Goal: Task Accomplishment & Management: Manage account settings

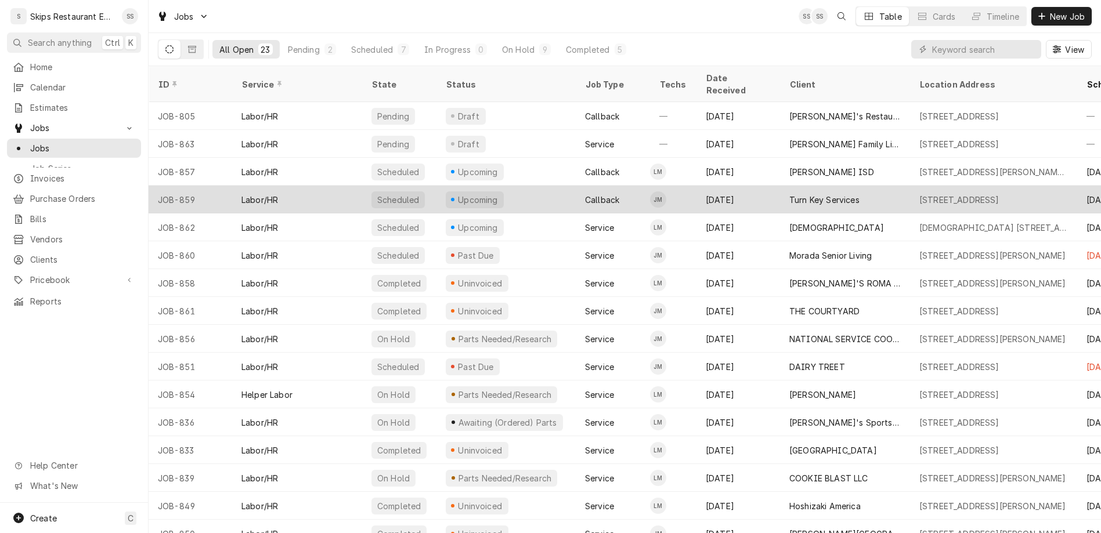
click at [696, 186] on div "Aug 20" at bounding box center [738, 200] width 84 height 28
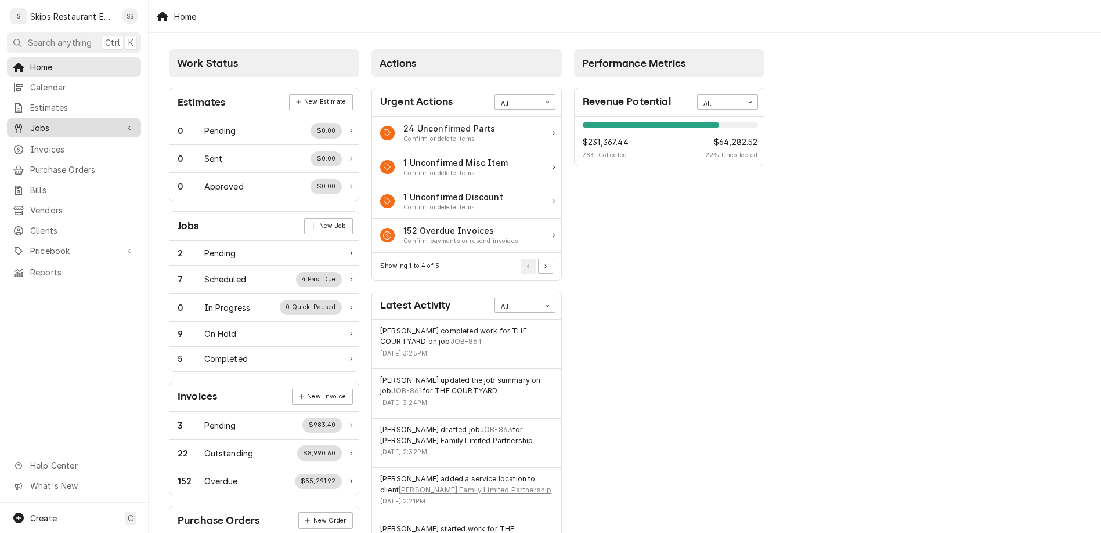
click at [30, 122] on span "Jobs" at bounding box center [74, 128] width 88 height 12
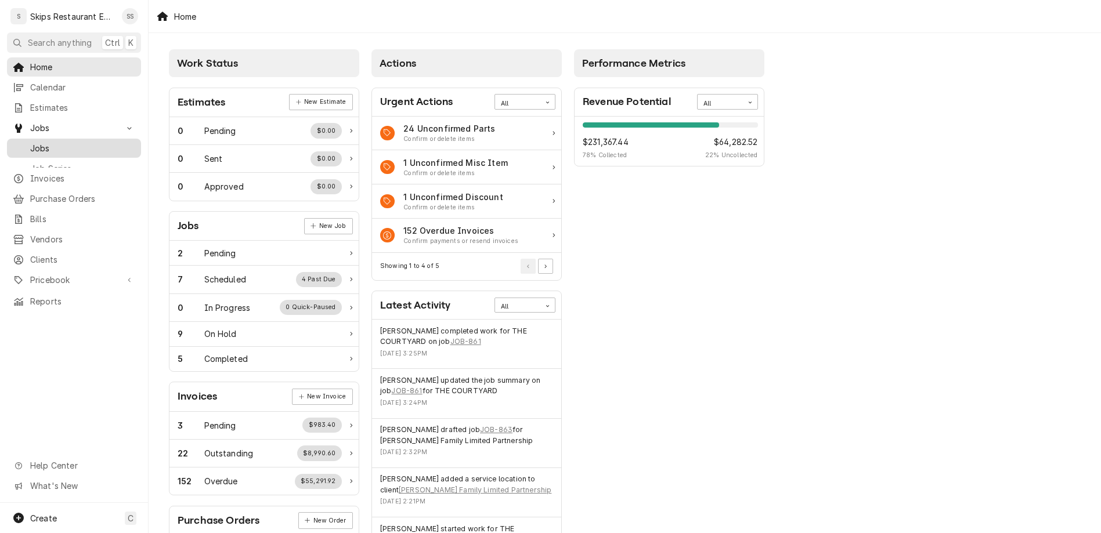
click at [30, 142] on span "Jobs" at bounding box center [82, 148] width 105 height 12
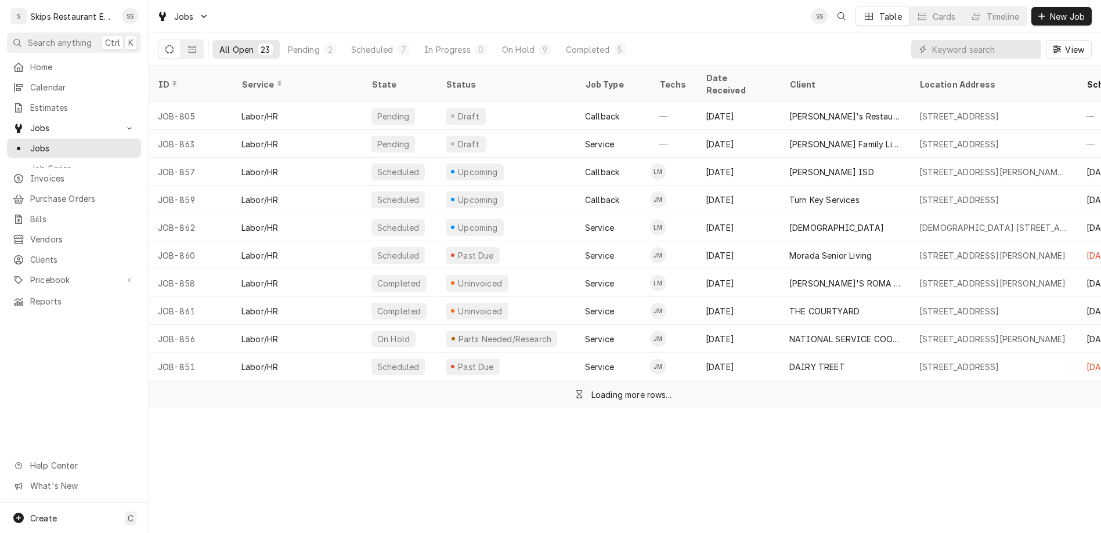
click at [837, 33] on div "All Open 23 Pending 2 Scheduled 7 In Progress 0 On Hold 9 Completed 5 View" at bounding box center [625, 49] width 934 height 32
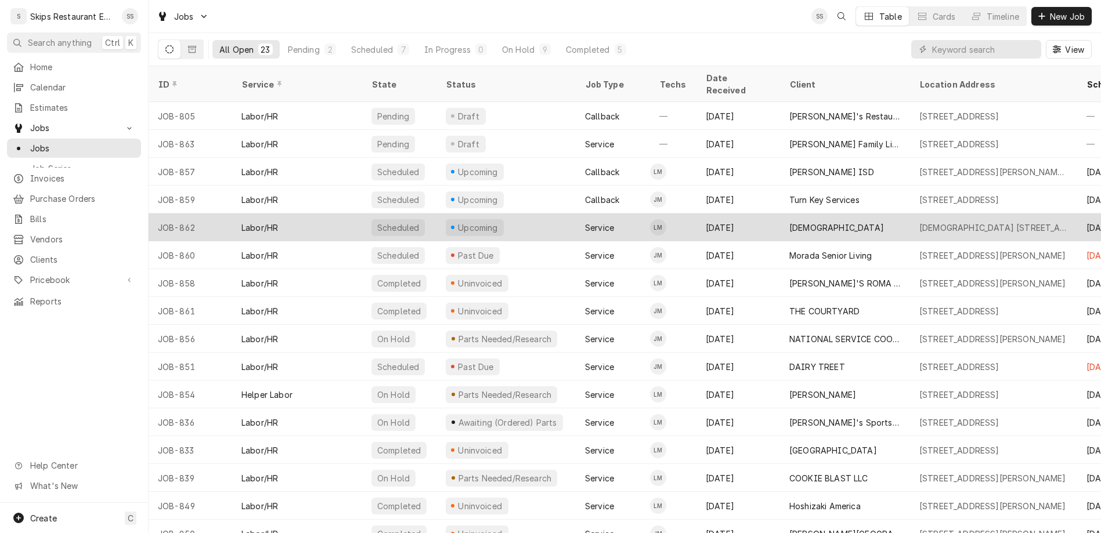
click at [789, 222] on div "[DEMOGRAPHIC_DATA]" at bounding box center [836, 228] width 95 height 12
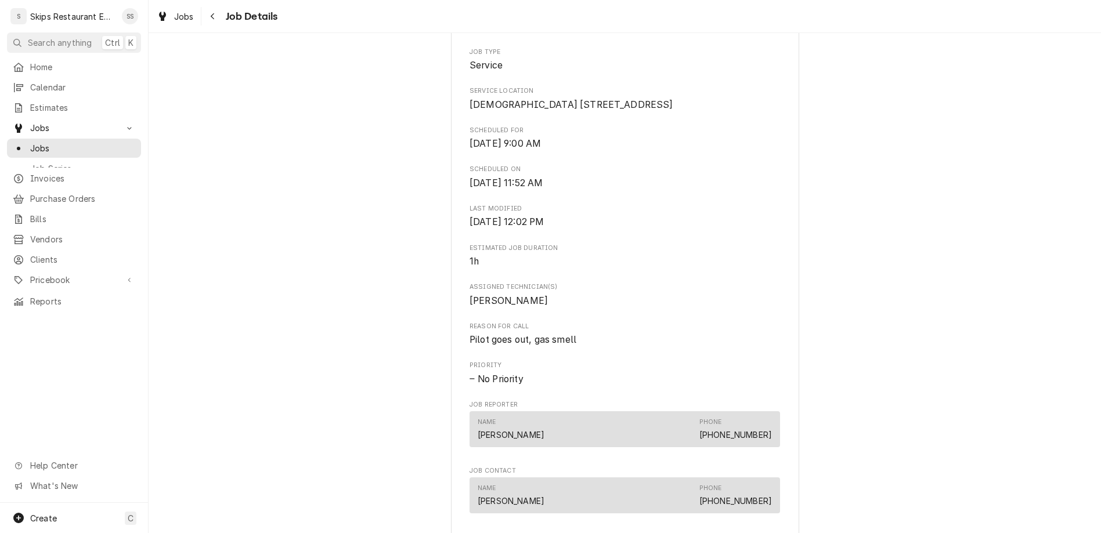
scroll to position [386, 0]
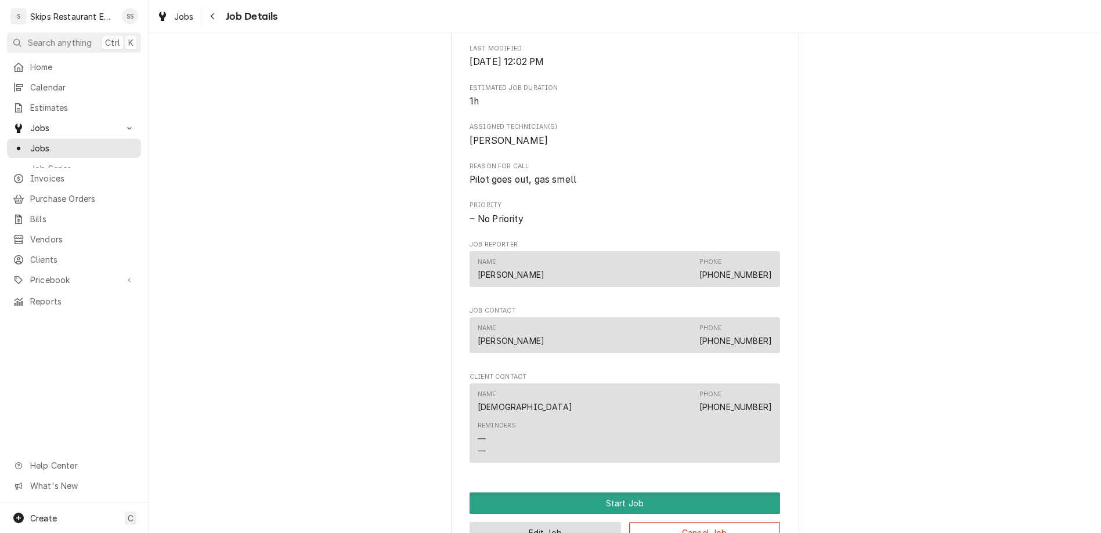
click at [558, 522] on button "Edit Job" at bounding box center [544, 532] width 151 height 21
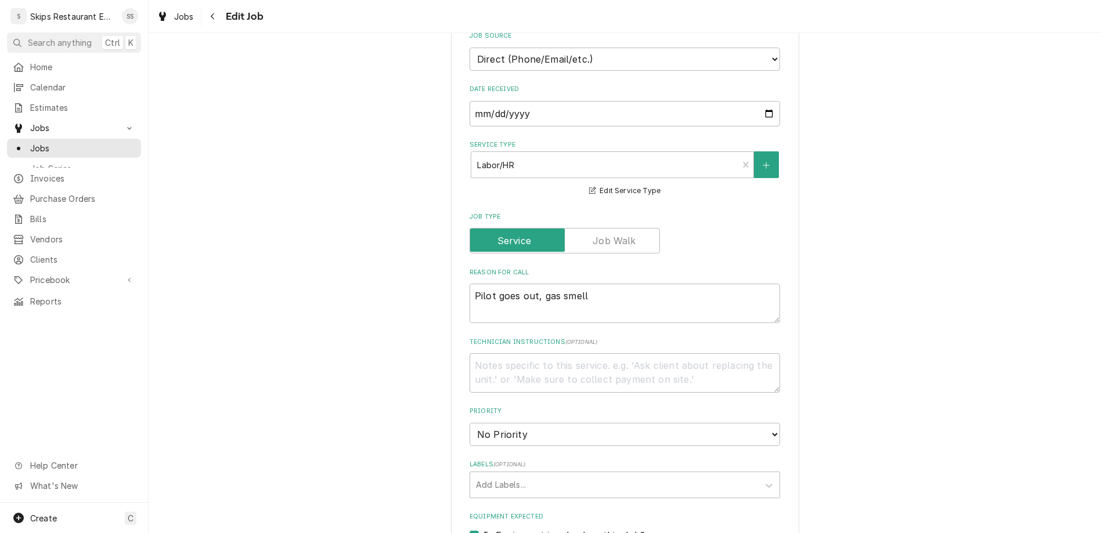
scroll to position [496, 0]
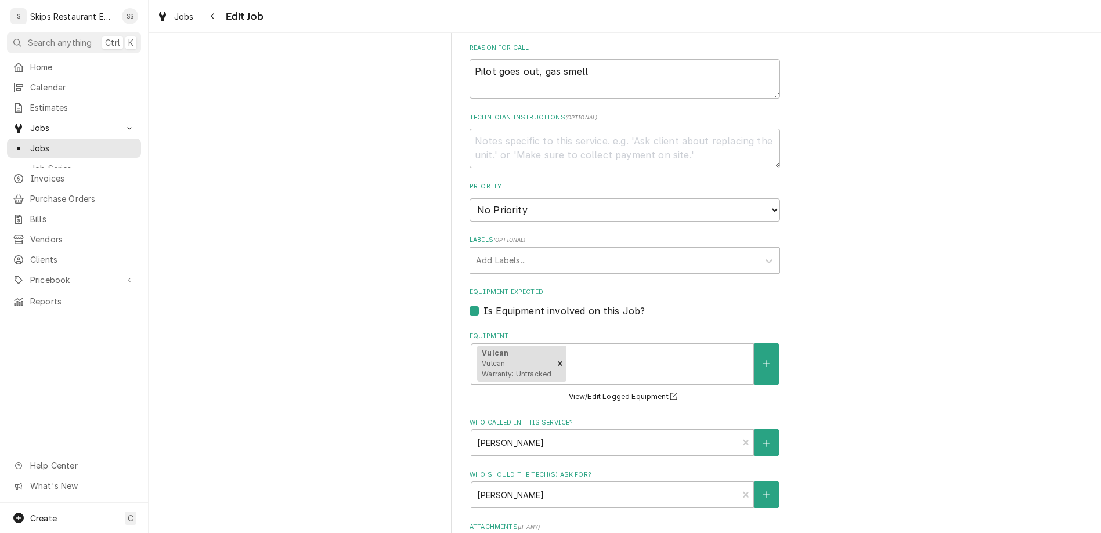
type textarea "x"
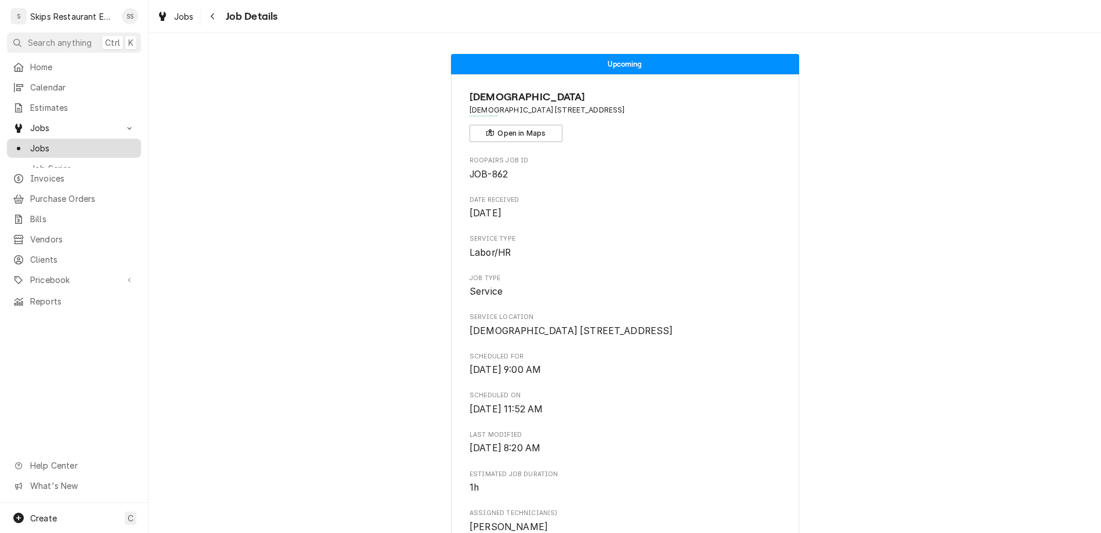
click at [30, 142] on span "Jobs" at bounding box center [82, 148] width 105 height 12
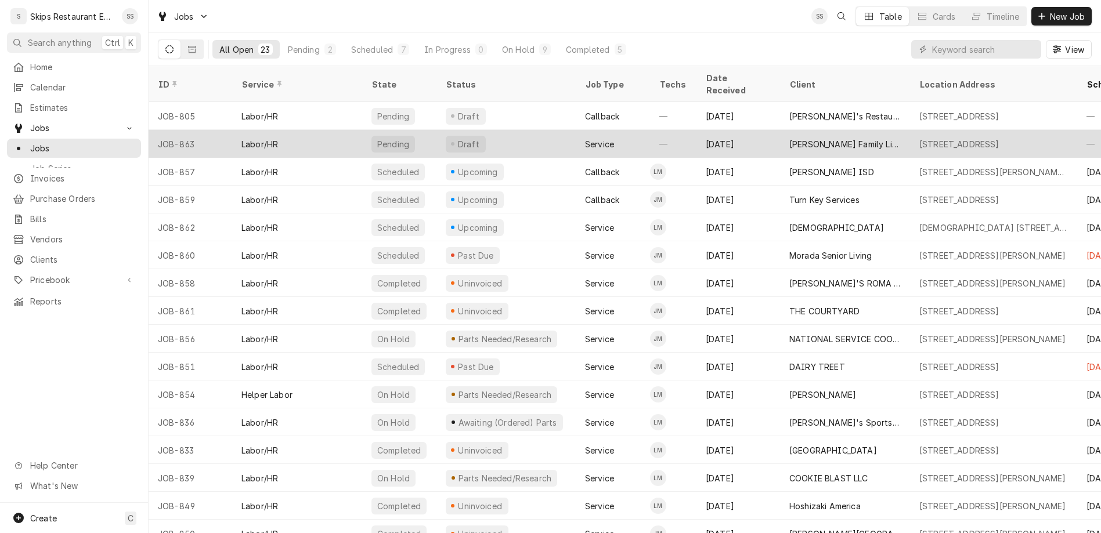
click at [789, 138] on div "[PERSON_NAME] Family Limited Partnership" at bounding box center [844, 144] width 111 height 12
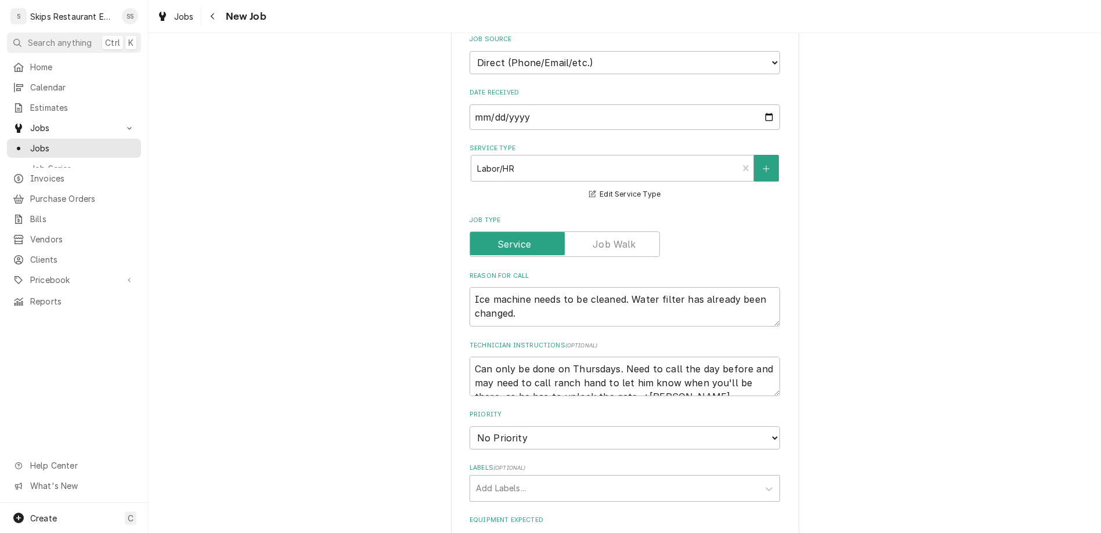
scroll to position [317, 0]
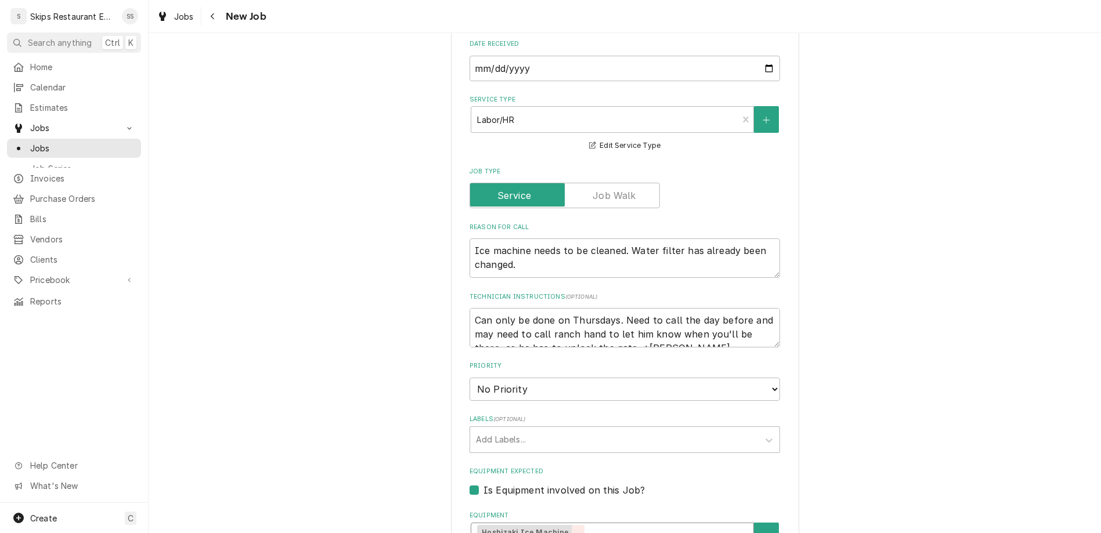
click at [574, 533] on icon "Remove [object Object]" at bounding box center [578, 543] width 8 height 8
type textarea "x"
click at [763, 532] on icon "Create New Equipment" at bounding box center [766, 536] width 7 height 8
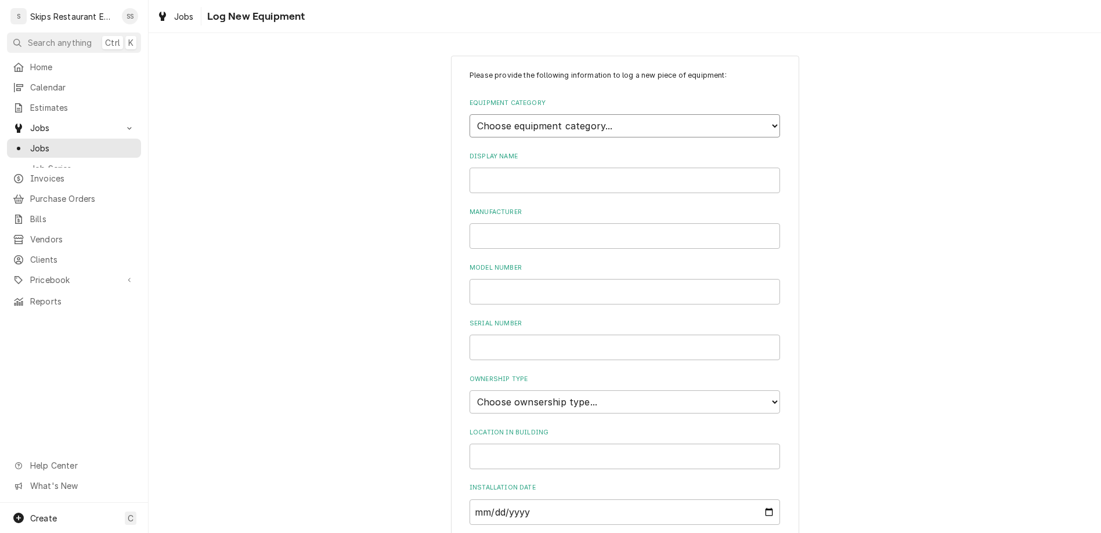
click at [469, 114] on select "Choose equipment category... Cooking Equipment Fryers Ice Machines Ovens and Ra…" at bounding box center [624, 125] width 310 height 23
select select "3"
click option "Ice Machines" at bounding box center [0, 0] width 0 height 0
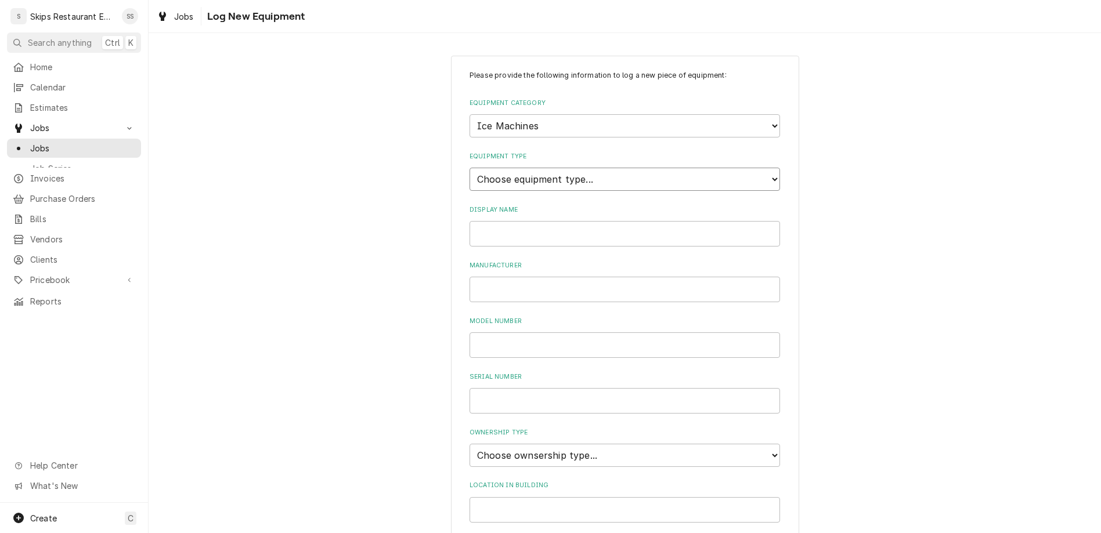
click at [469, 168] on select "Choose equipment type... Ice Bin Ice Dispenser Ice Maker Ice Merchandiser" at bounding box center [624, 179] width 310 height 23
select select "18"
click option "Ice Maker" at bounding box center [0, 0] width 0 height 0
click at [544, 333] on input "Model Number" at bounding box center [624, 346] width 310 height 26
paste input "IDT0450A-161"
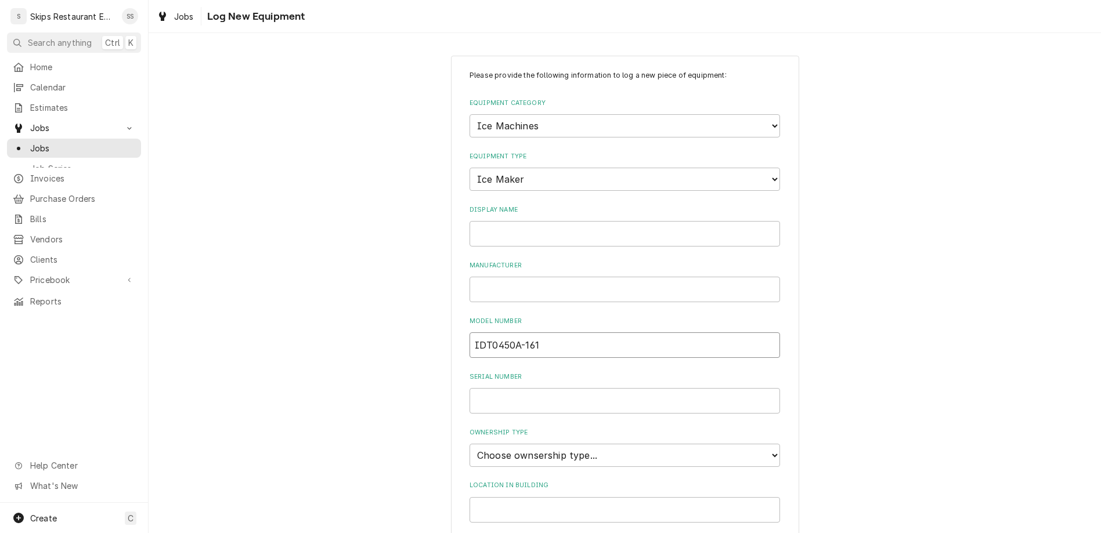
type input "IDT0450A-161"
click at [518, 221] on input "Display Name" at bounding box center [624, 234] width 310 height 26
type input "Manitowoc"
click at [516, 388] on input "Serial Number" at bounding box center [624, 401] width 310 height 26
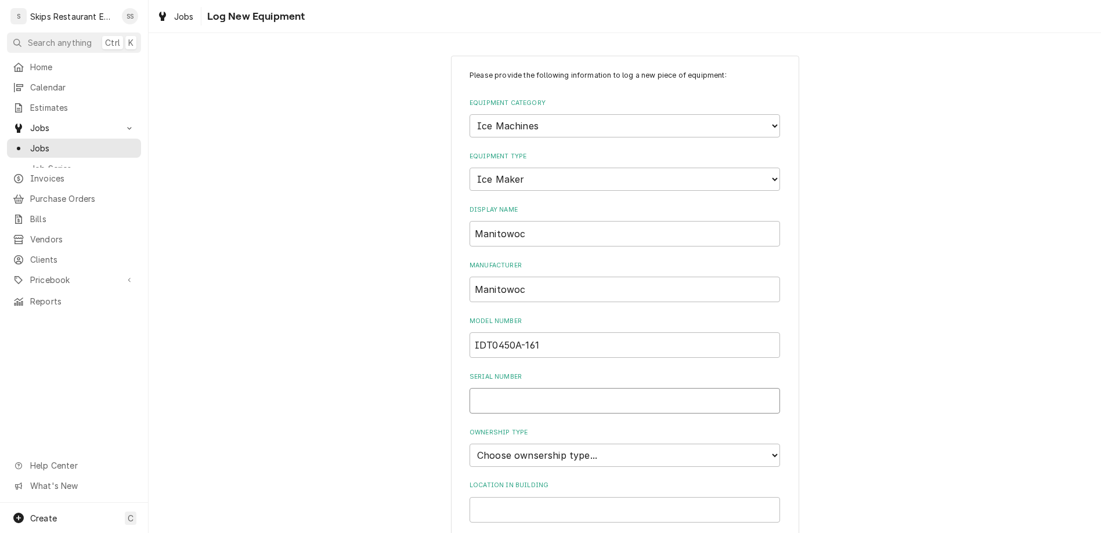
paste input "1121174692"
type input "1121174692"
click at [469, 444] on select "Choose ownsership type... Unknown Owned Leased Rented" at bounding box center [624, 455] width 310 height 23
select select "1"
click option "Owned" at bounding box center [0, 0] width 0 height 0
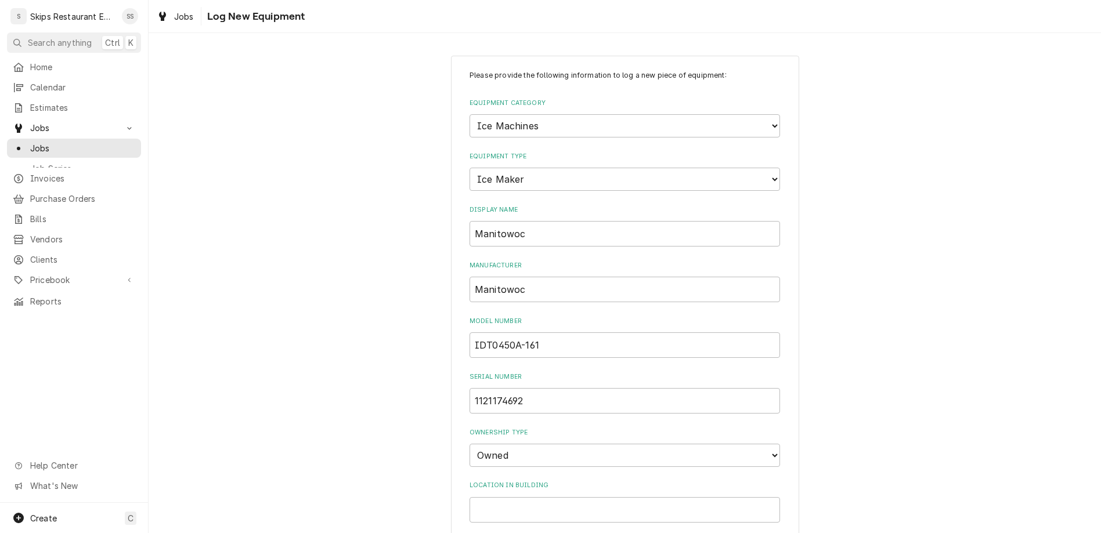
type input "2024-11-13"
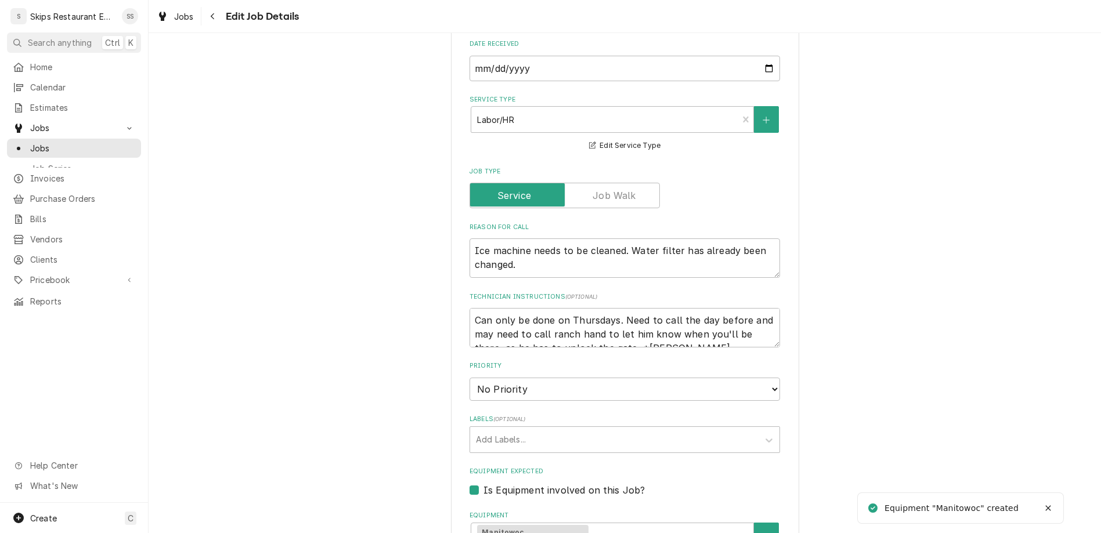
type textarea "x"
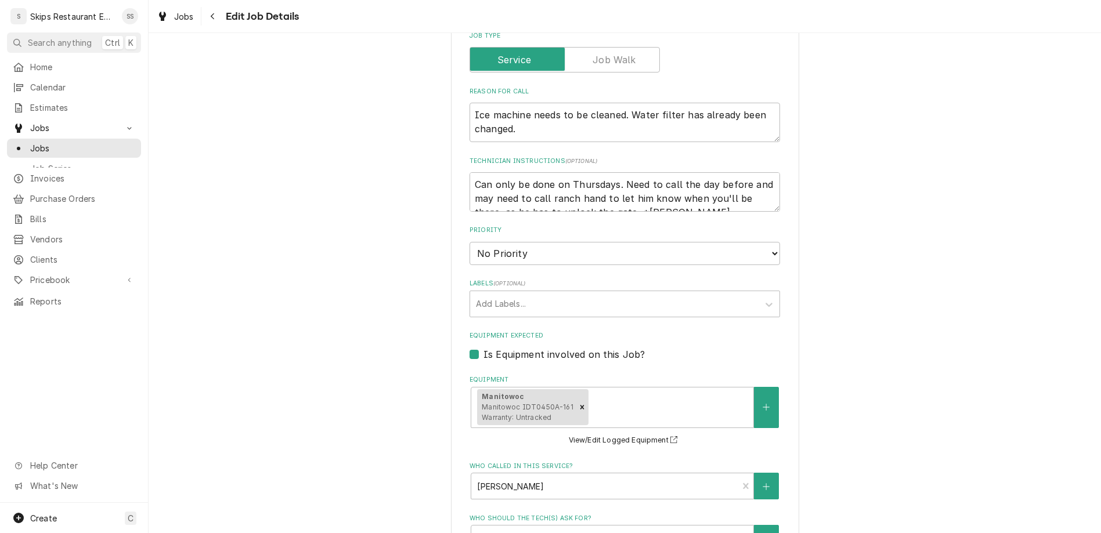
type input "2025-08-21"
type textarea "x"
select select "10:00:00"
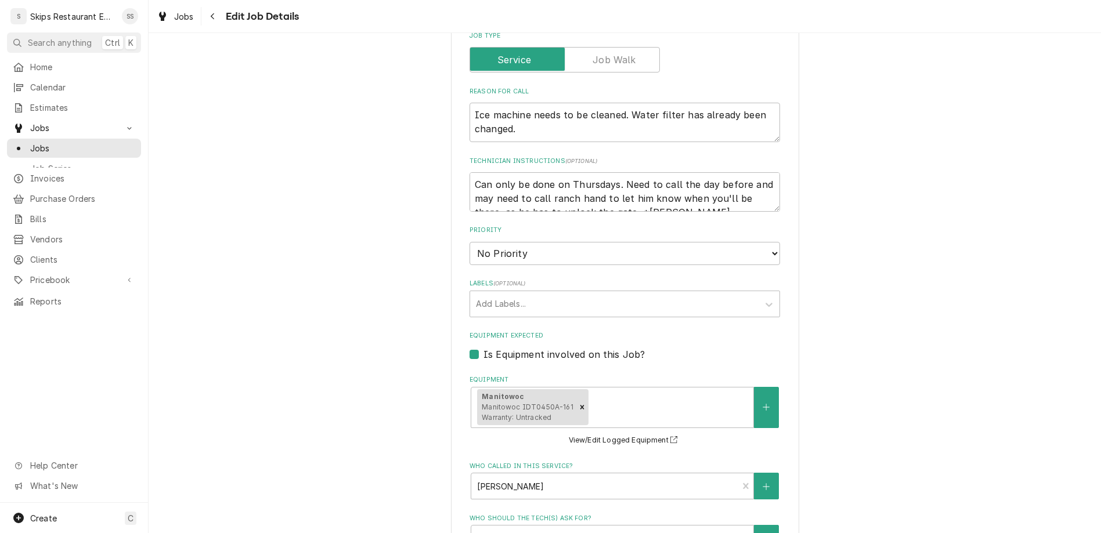
click option "10:00 AM" at bounding box center [0, 0] width 0 height 0
type textarea "x"
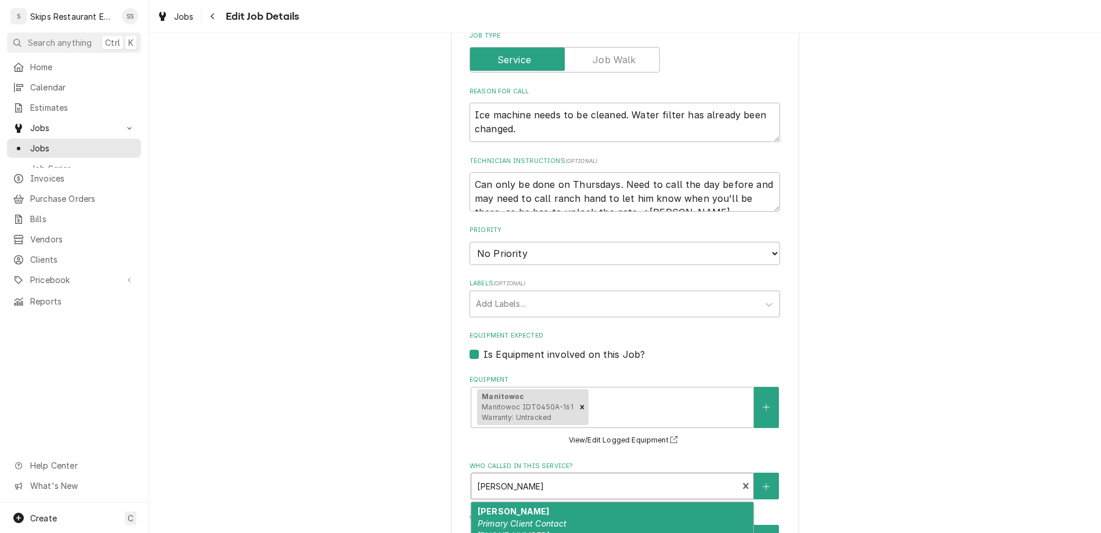
click at [531, 476] on div "Who called in this service?" at bounding box center [604, 486] width 255 height 21
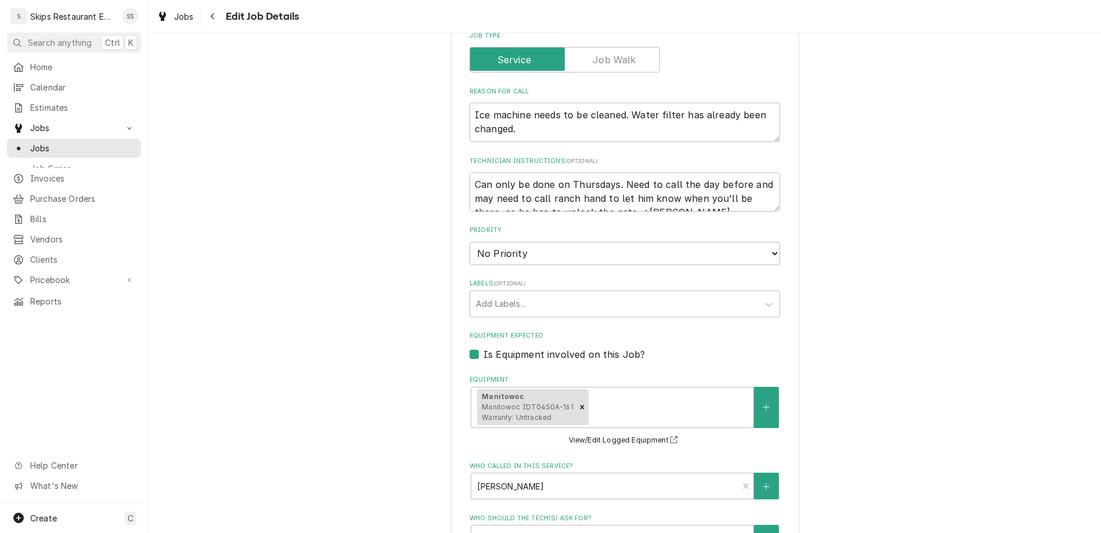
select select "10:30:00"
click option "10:30 AM" at bounding box center [0, 0] width 0 height 0
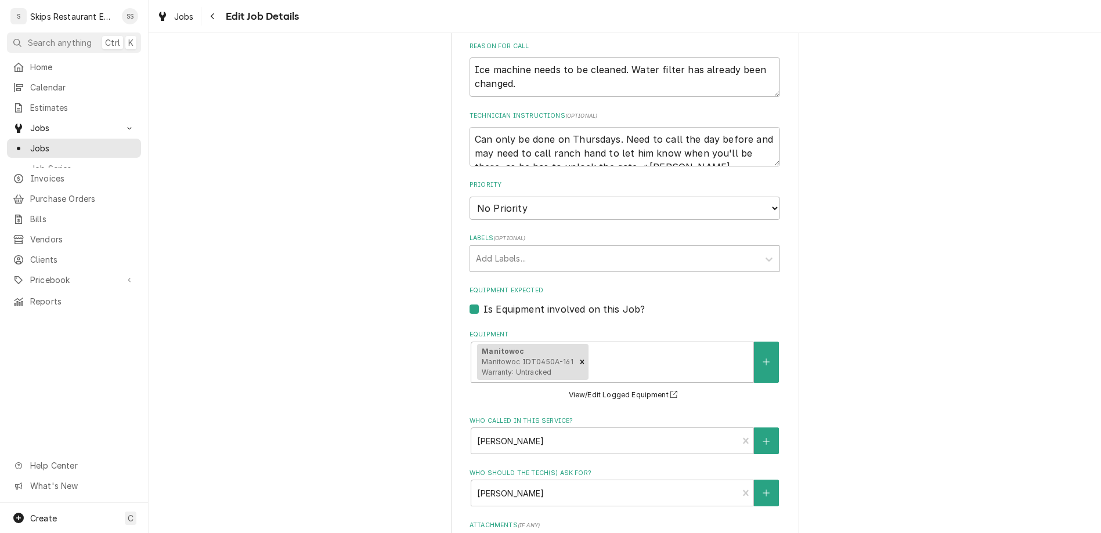
scroll to position [541, 0]
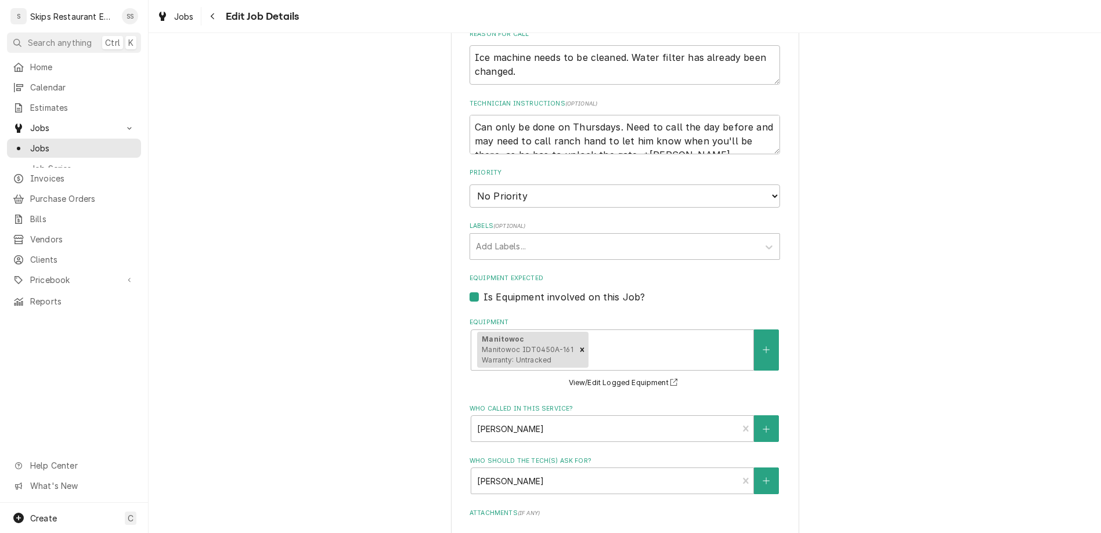
type textarea "x"
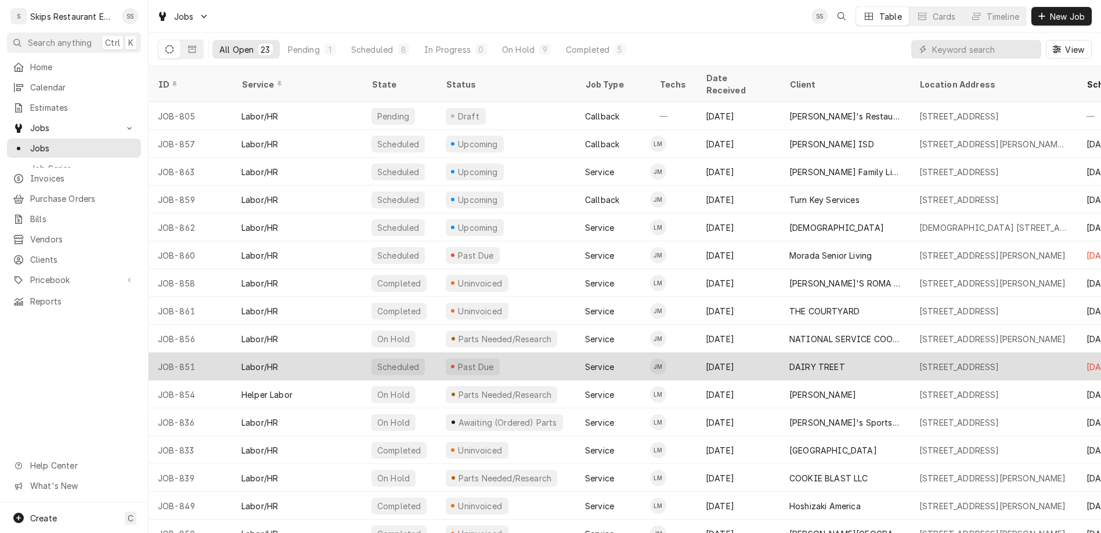
scroll to position [45, 0]
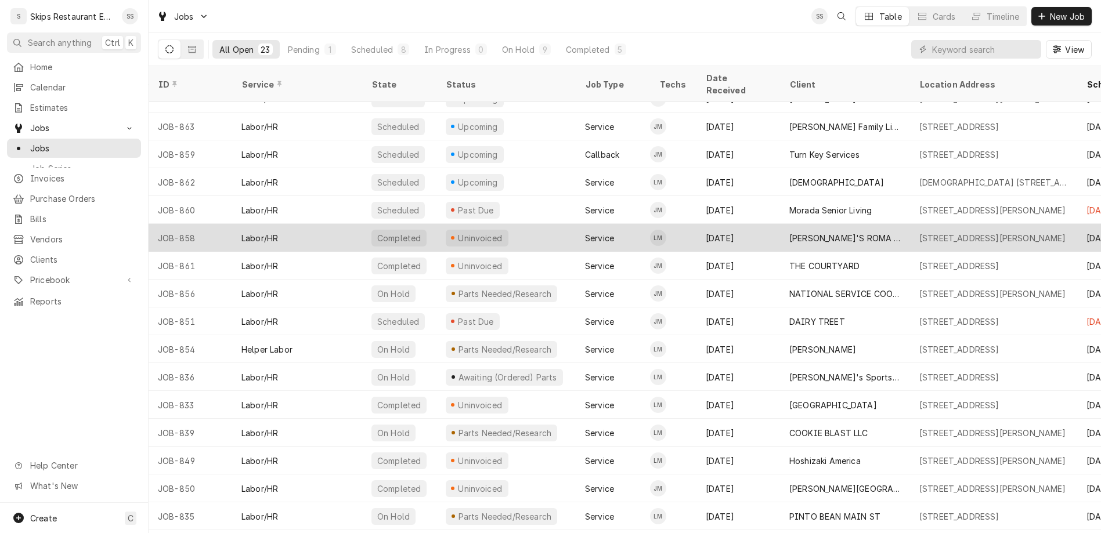
click at [451, 236] on div "Dynamic Content Wrapper" at bounding box center [452, 237] width 3 height 3
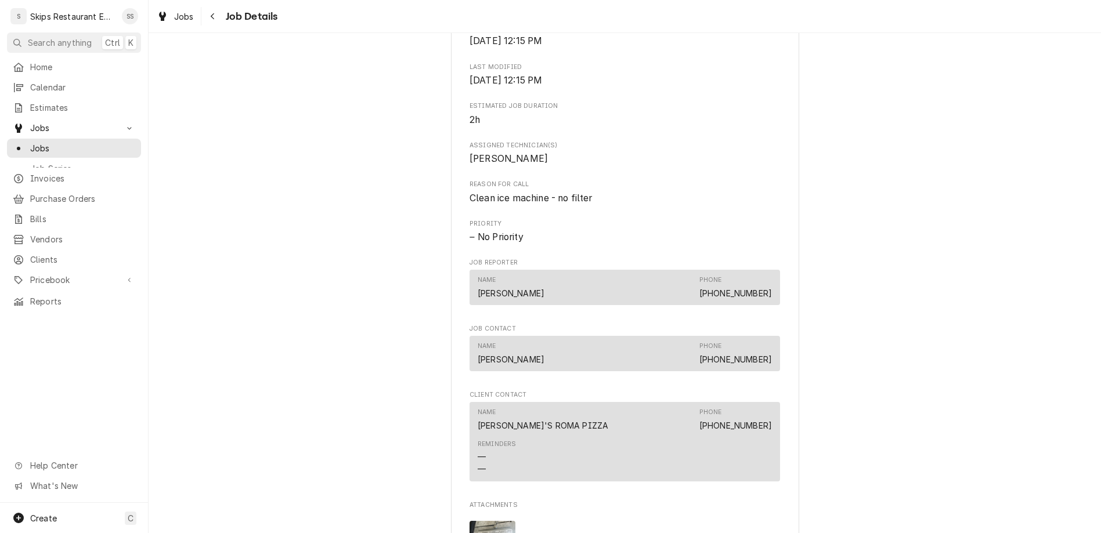
scroll to position [543, 0]
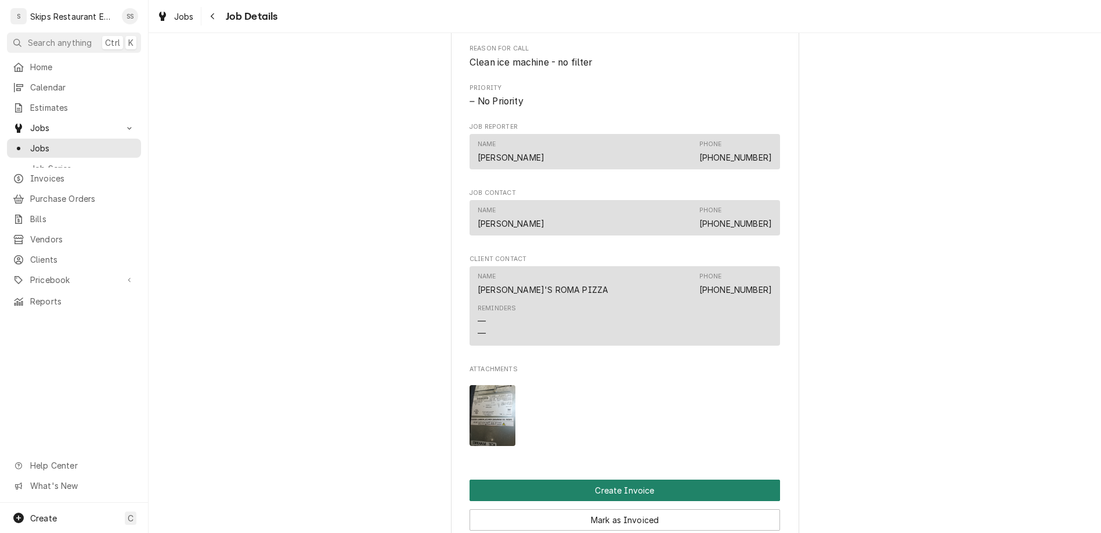
click at [601, 480] on button "Create Invoice" at bounding box center [624, 490] width 310 height 21
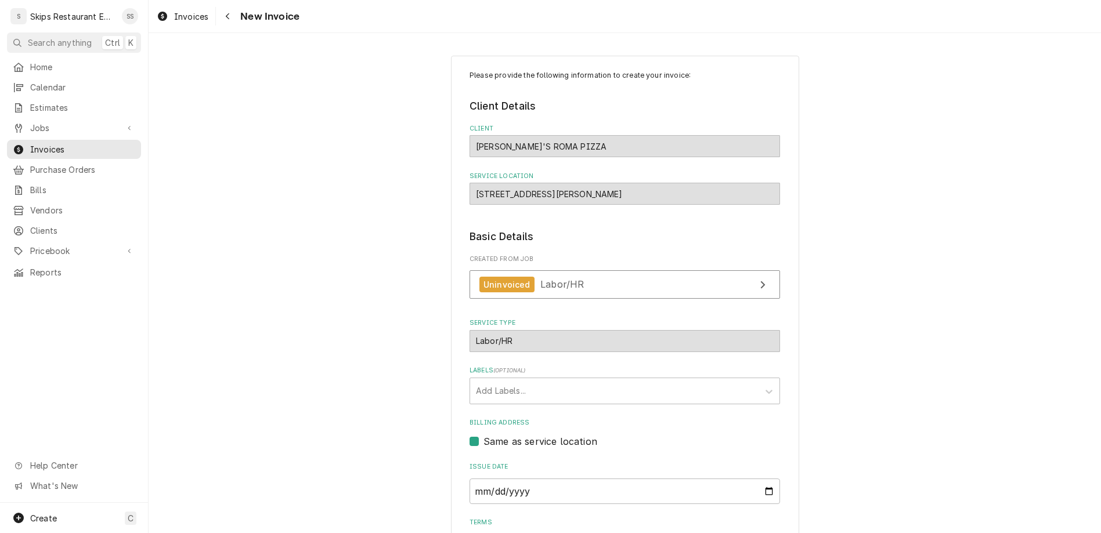
scroll to position [2, 0]
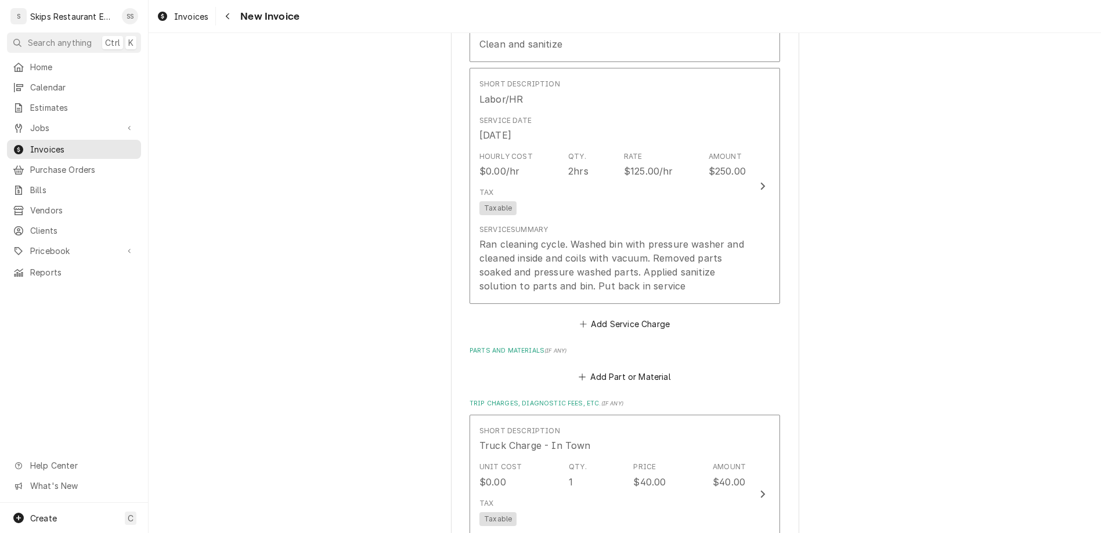
scroll to position [907, 0]
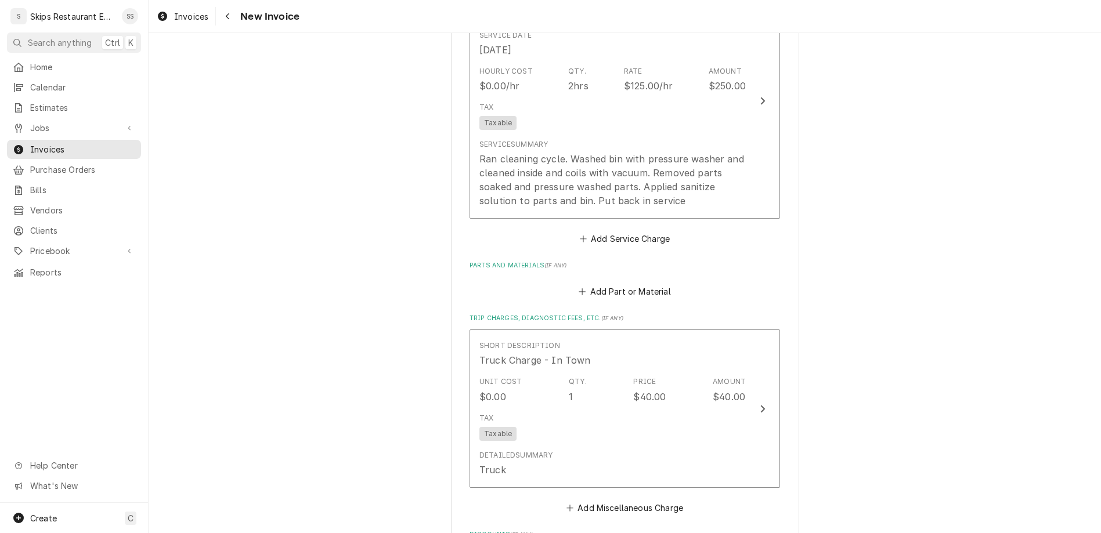
type textarea "x"
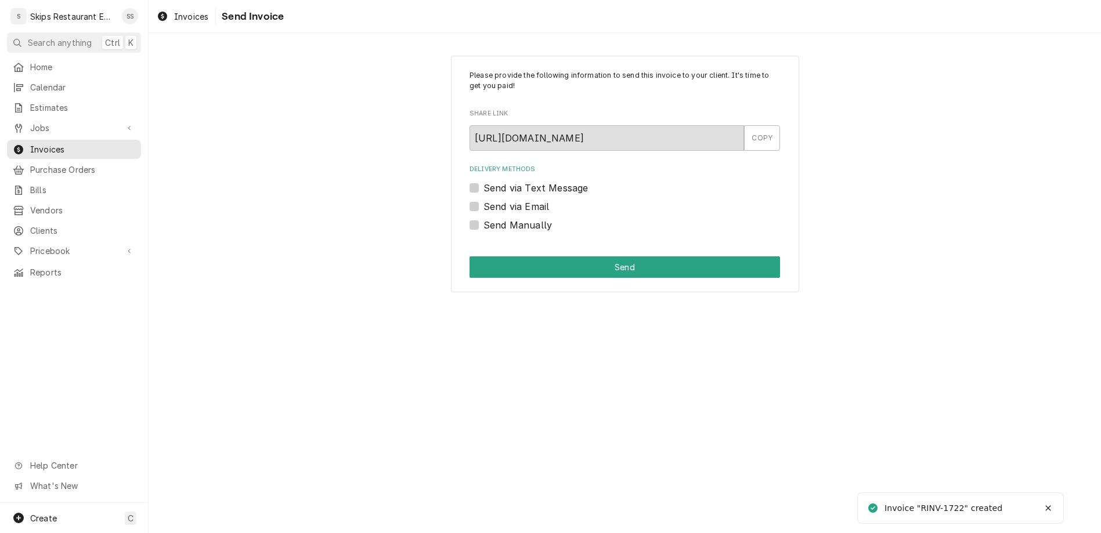
click at [493, 218] on label "Send Manually" at bounding box center [517, 225] width 68 height 14
click at [493, 218] on input "Send Manually" at bounding box center [638, 231] width 310 height 26
checkbox input "true"
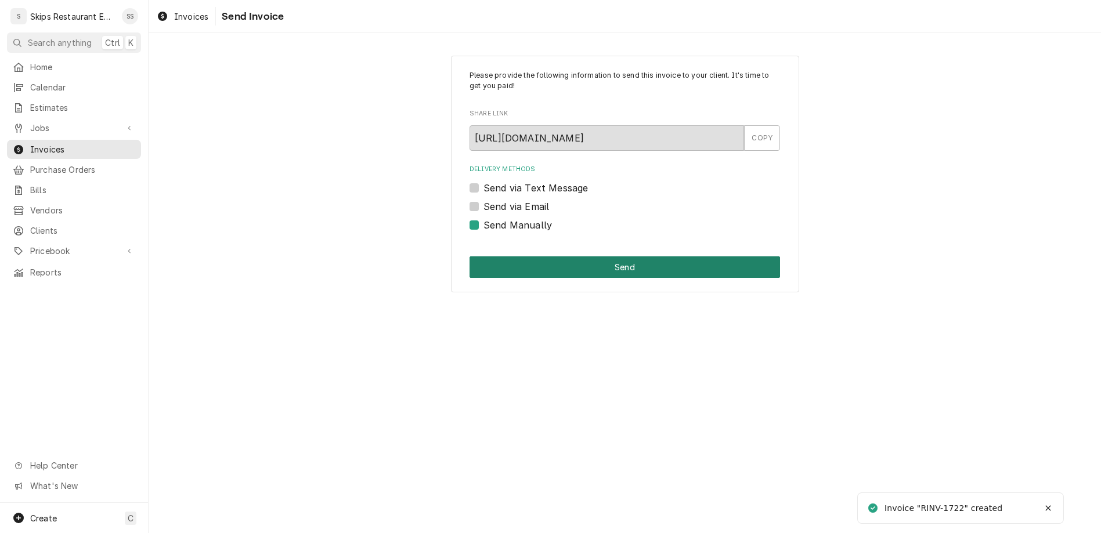
click at [607, 256] on button "Send" at bounding box center [624, 266] width 310 height 21
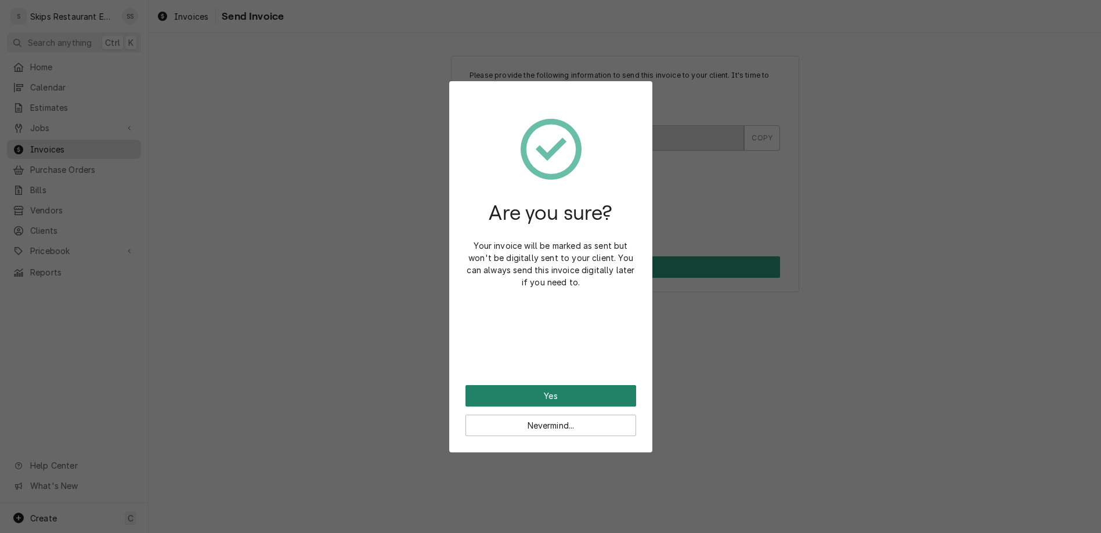
click at [545, 385] on button "Yes" at bounding box center [550, 395] width 171 height 21
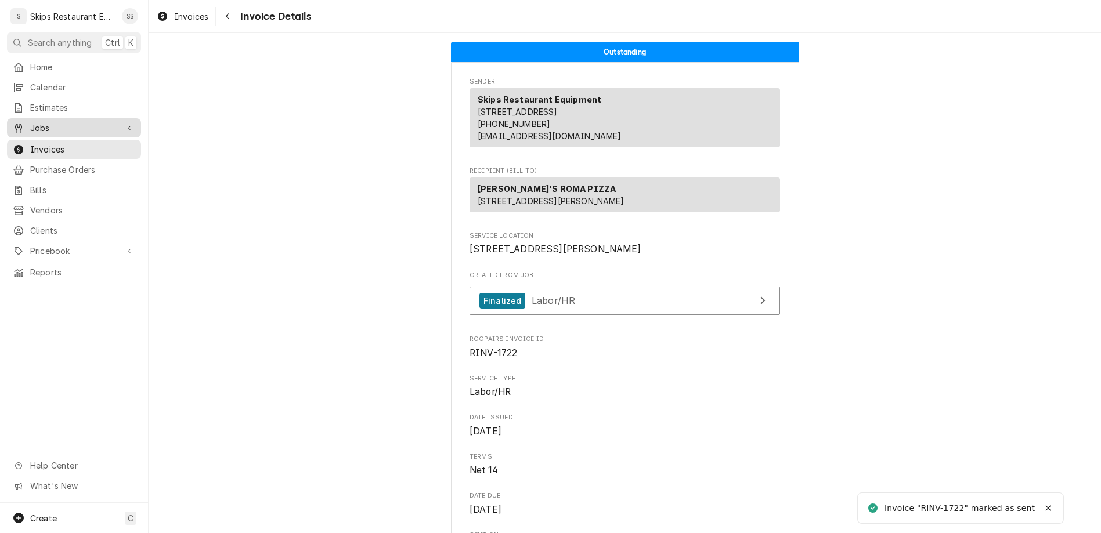
click at [30, 122] on span "Jobs" at bounding box center [74, 128] width 88 height 12
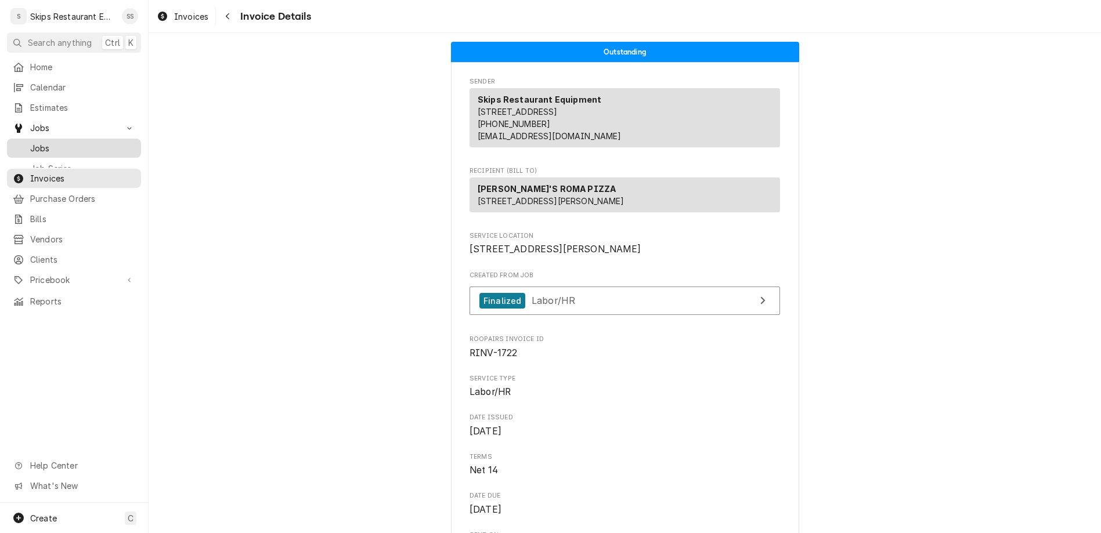
click at [30, 142] on span "Jobs" at bounding box center [82, 148] width 105 height 12
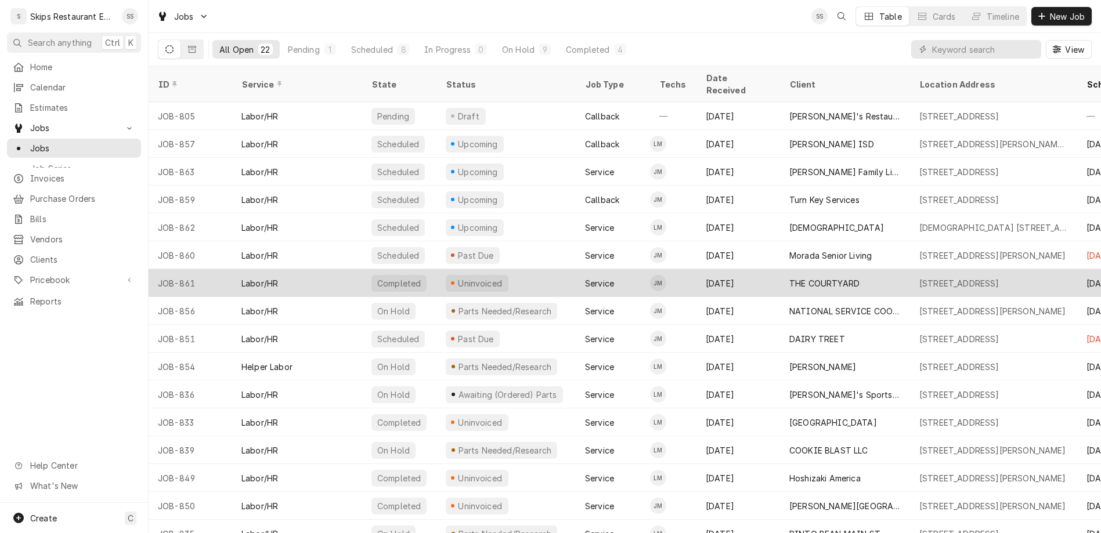
click at [457, 277] on div "Uninvoiced" at bounding box center [480, 283] width 47 height 12
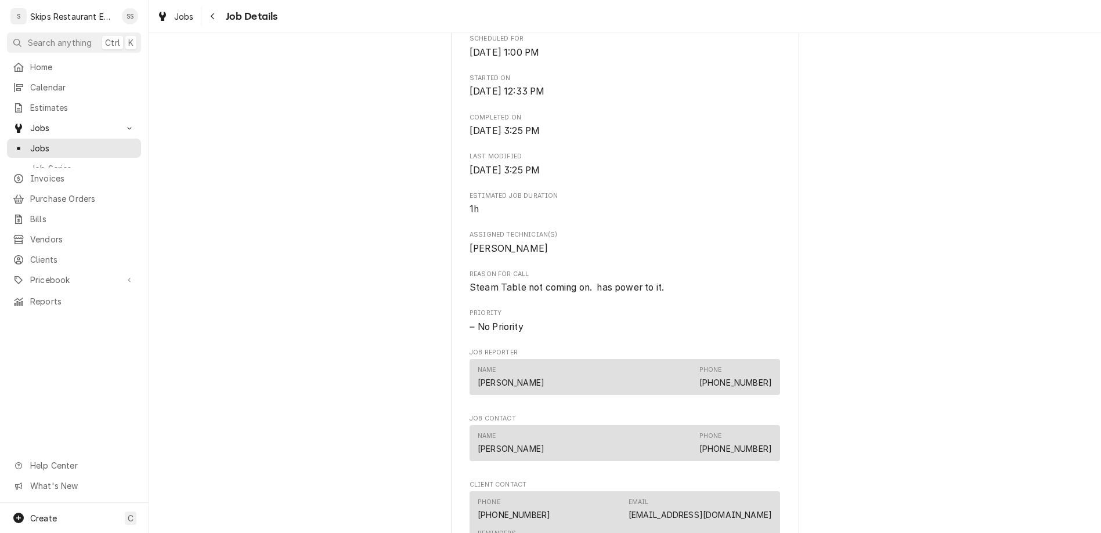
scroll to position [588, 0]
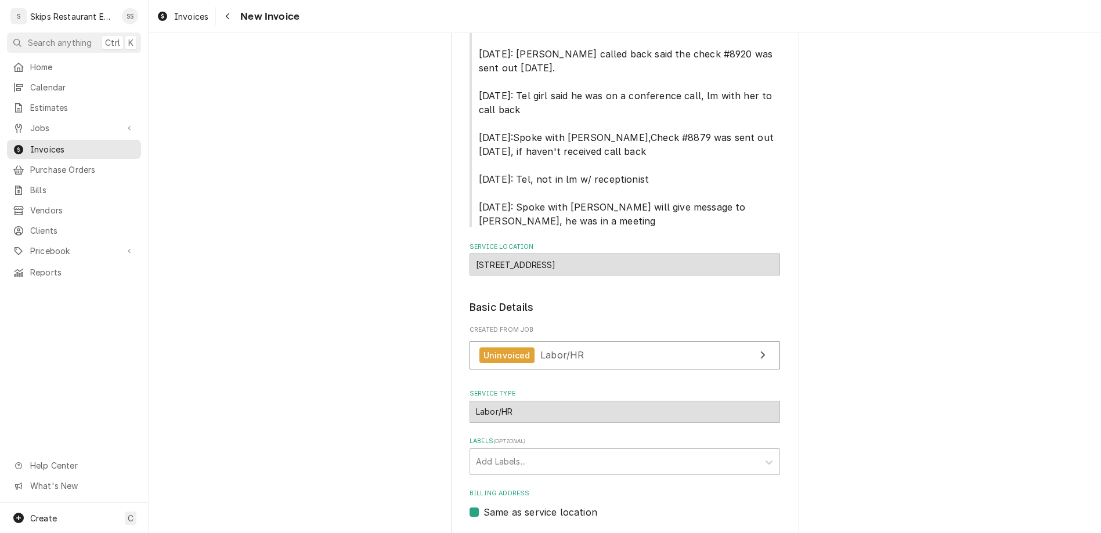
scroll to position [198, 0]
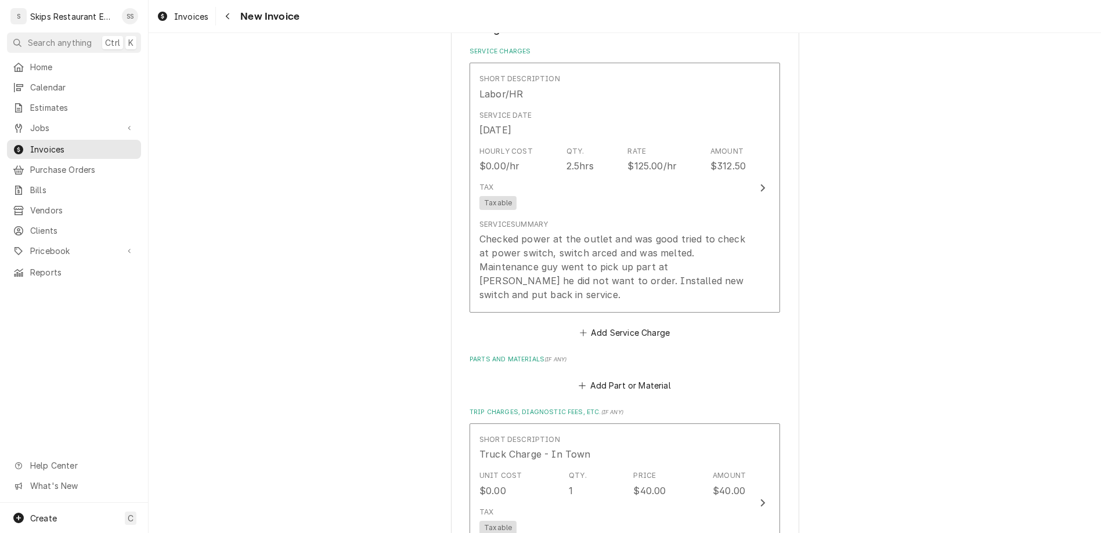
scroll to position [988, 0]
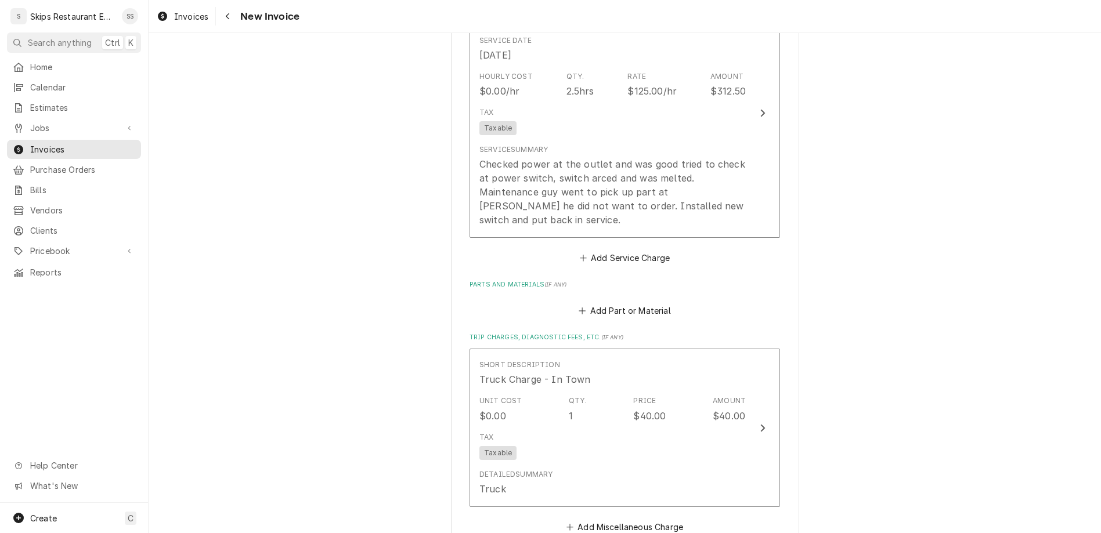
type textarea "x"
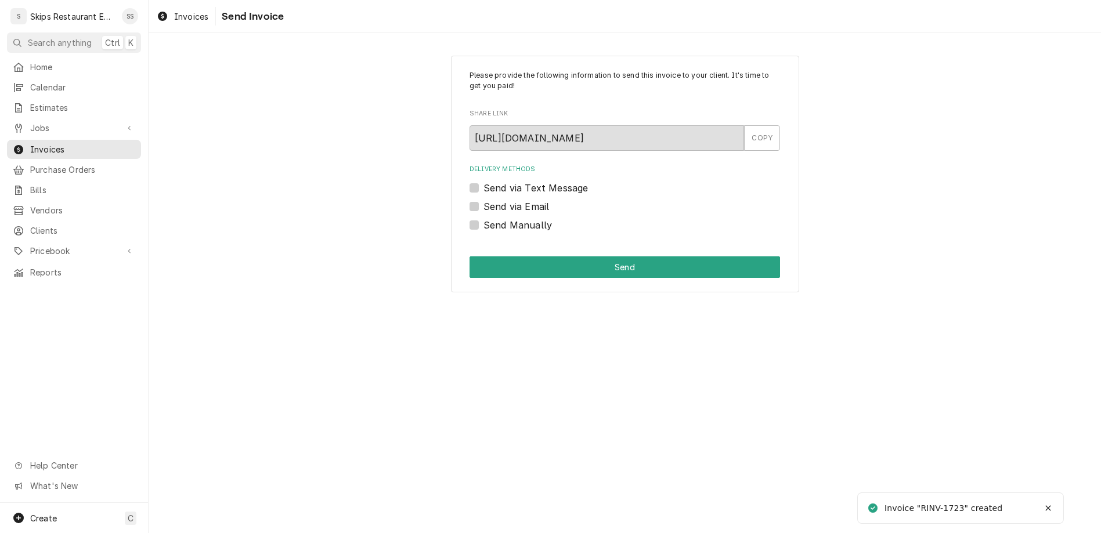
click at [493, 218] on label "Send Manually" at bounding box center [517, 225] width 68 height 14
click at [493, 218] on input "Send Manually" at bounding box center [638, 231] width 310 height 26
checkbox input "true"
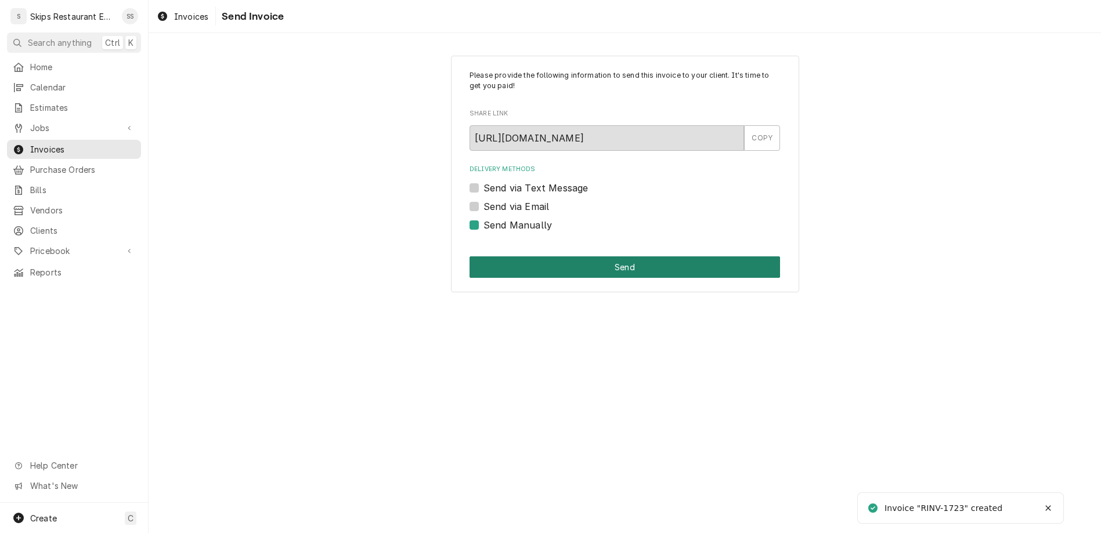
click at [559, 256] on button "Send" at bounding box center [624, 266] width 310 height 21
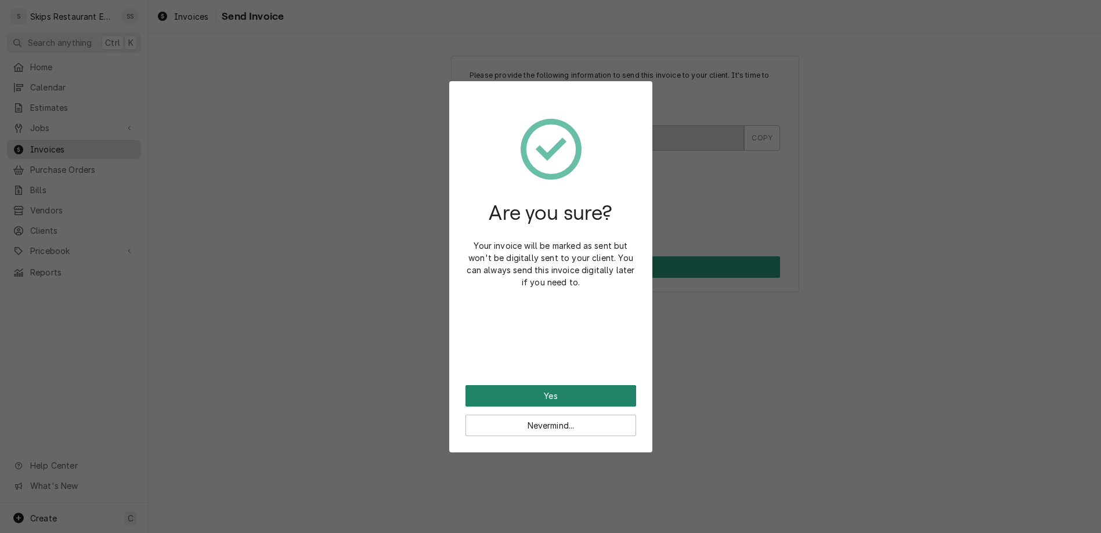
click at [546, 385] on button "Yes" at bounding box center [550, 395] width 171 height 21
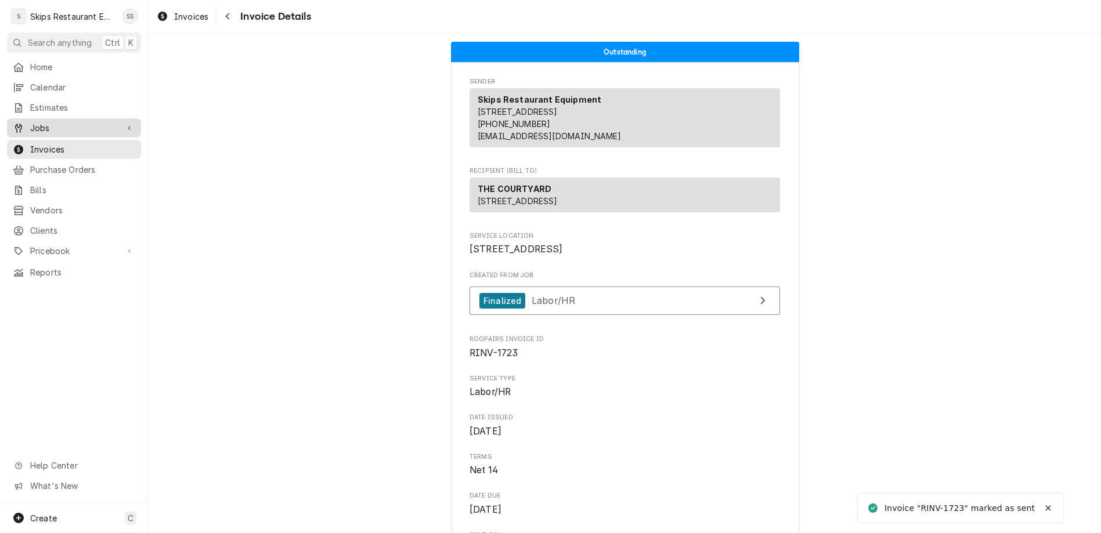
click at [30, 122] on span "Jobs" at bounding box center [74, 128] width 88 height 12
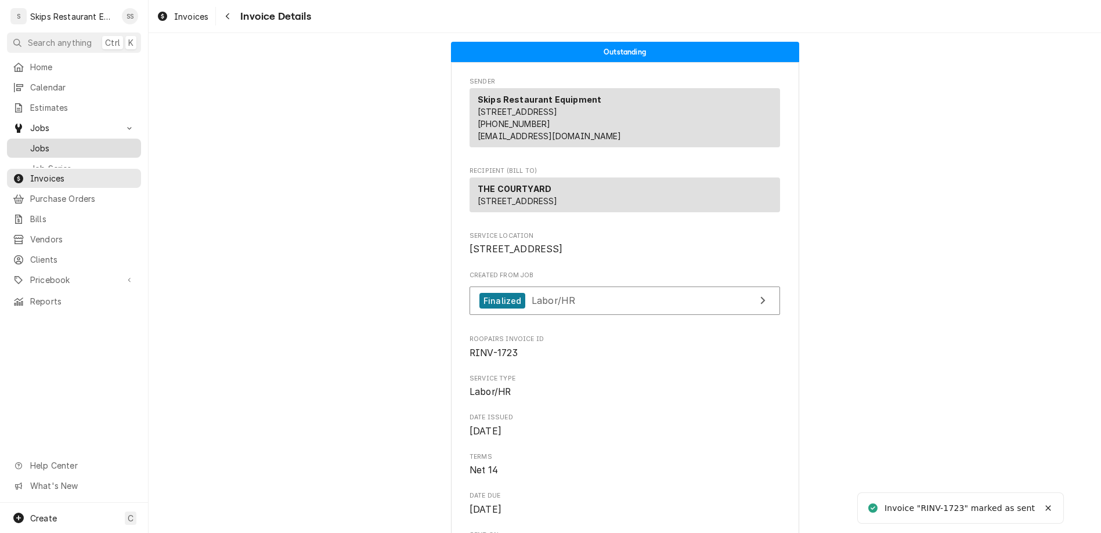
click at [31, 142] on span "Jobs" at bounding box center [82, 148] width 105 height 12
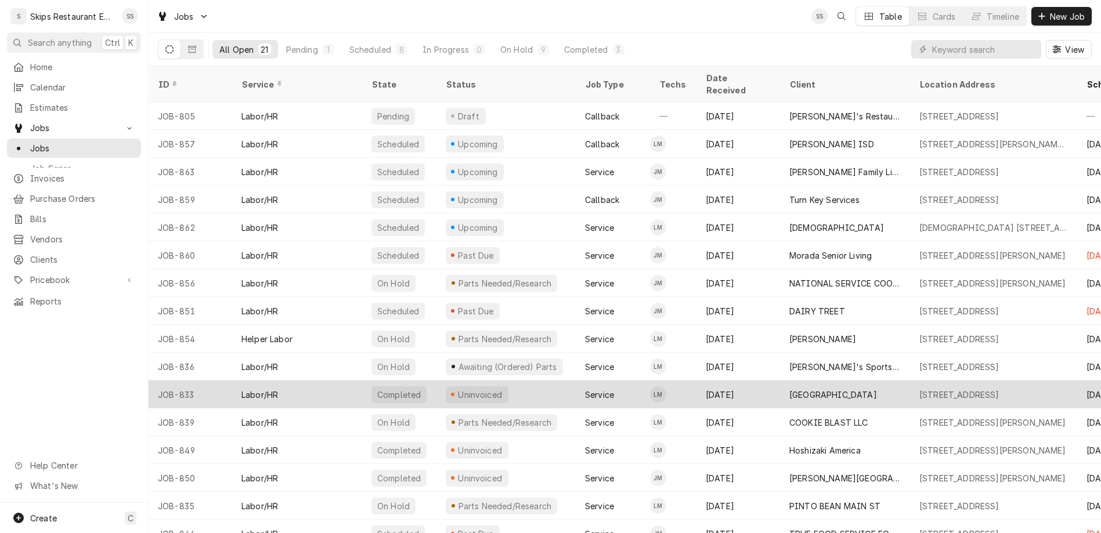
click at [457, 389] on div "Uninvoiced" at bounding box center [480, 395] width 47 height 12
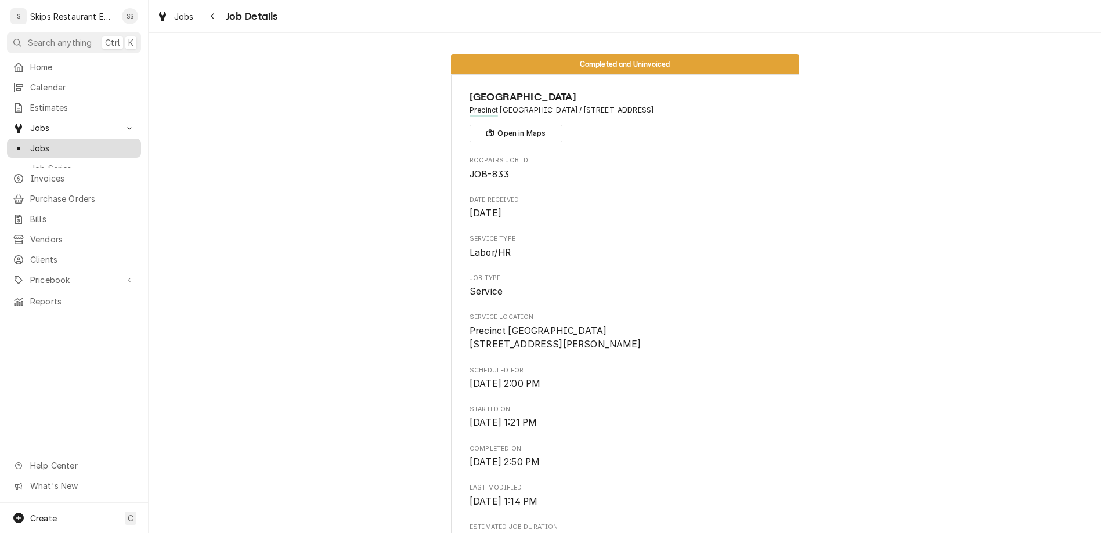
click at [30, 142] on span "Jobs" at bounding box center [82, 148] width 105 height 12
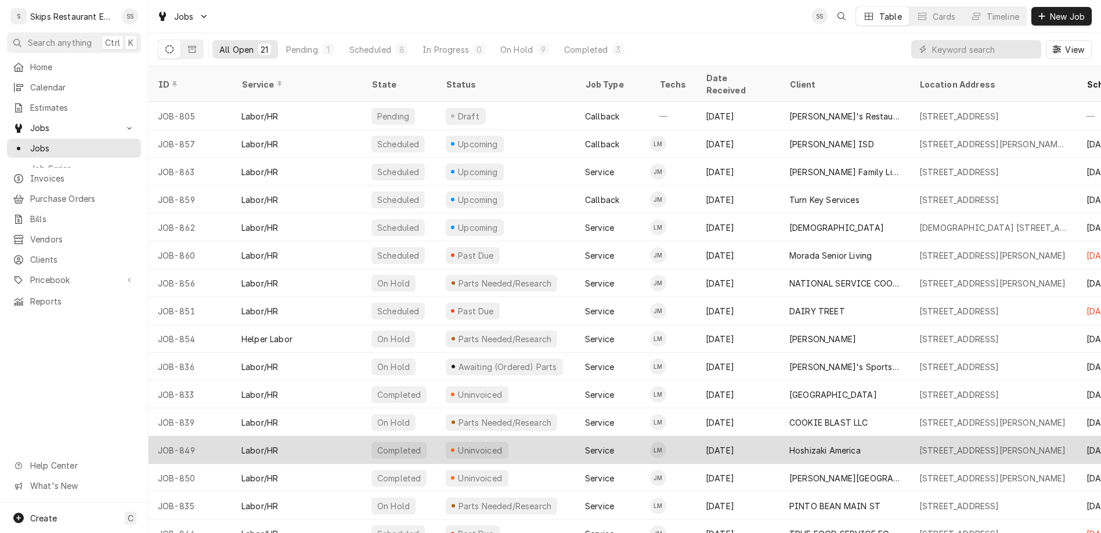
click at [457, 445] on div "Uninvoiced" at bounding box center [480, 451] width 47 height 12
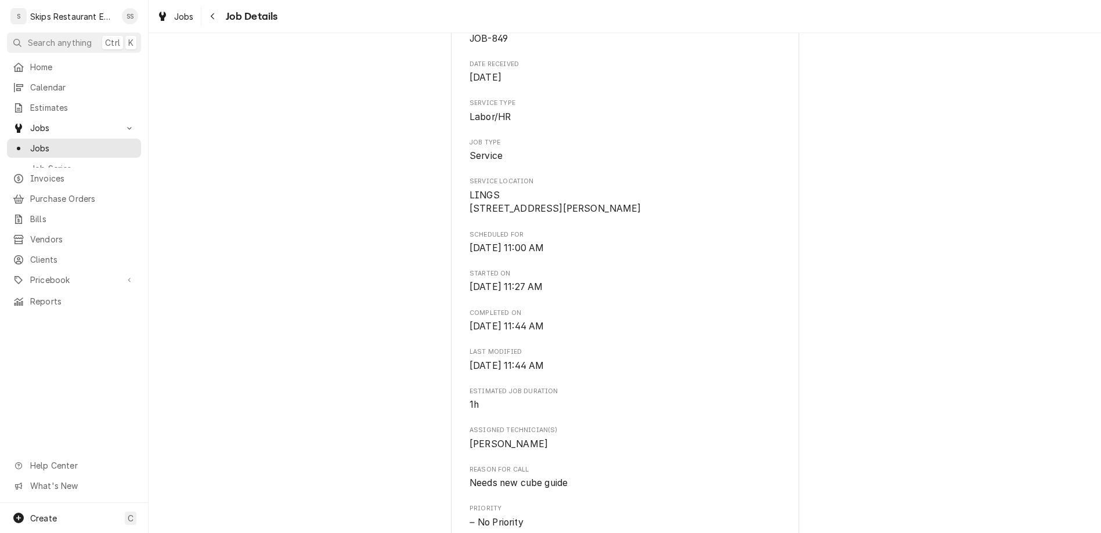
scroll to position [272, 0]
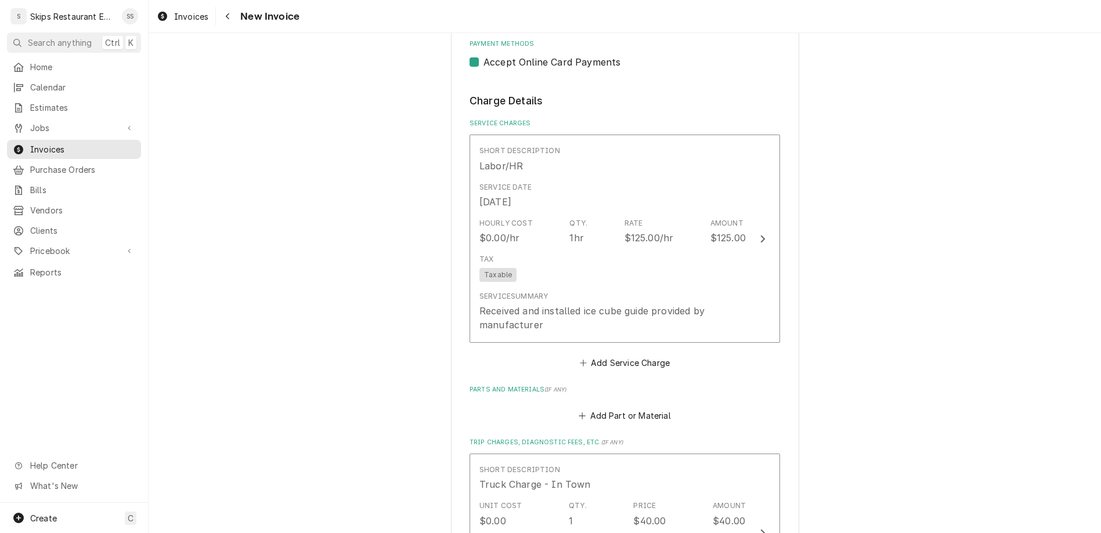
scroll to position [588, 0]
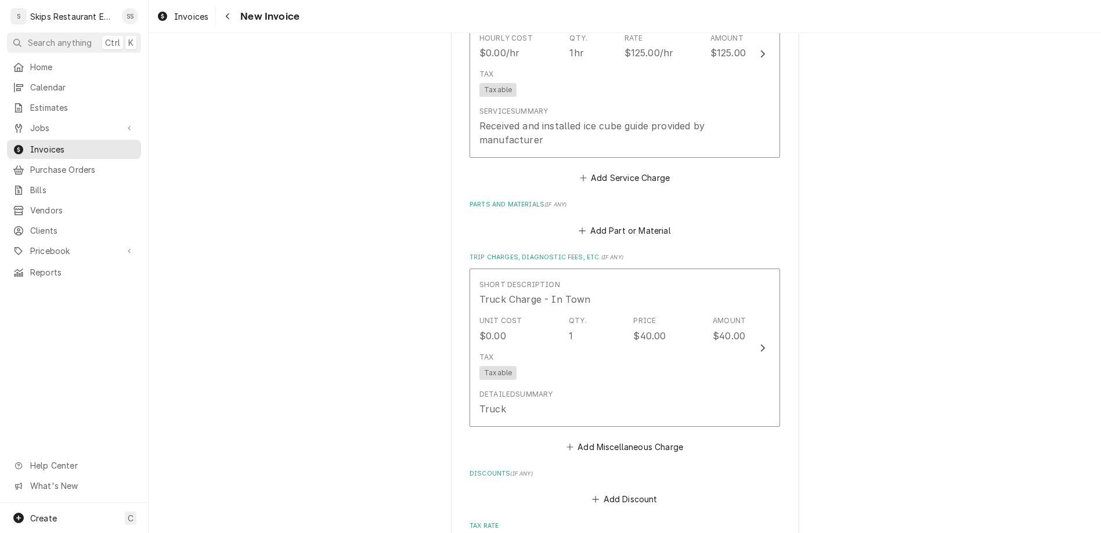
scroll to position [774, 0]
type textarea "x"
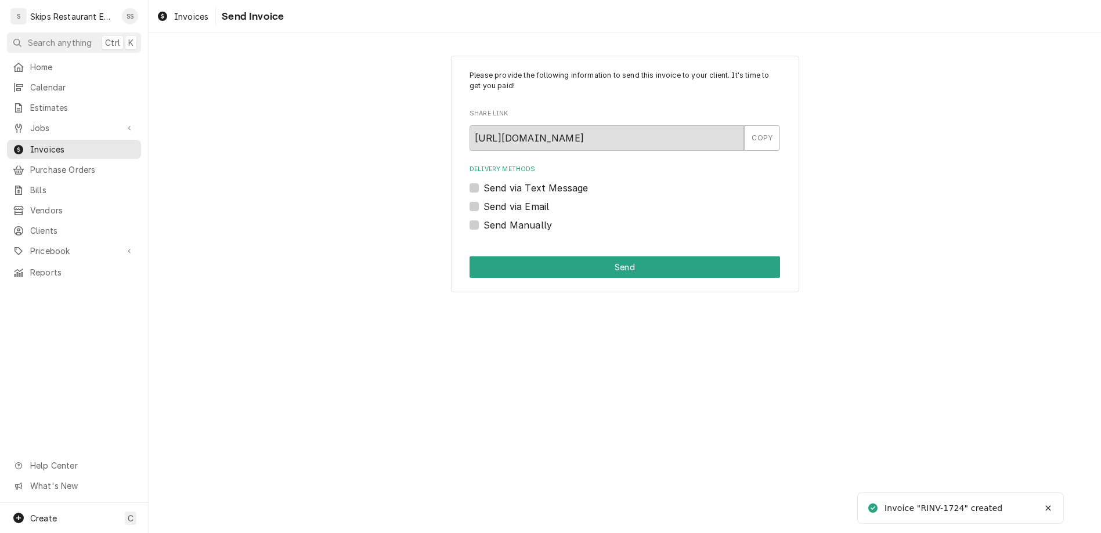
click at [492, 218] on label "Send Manually" at bounding box center [517, 225] width 68 height 14
click at [492, 218] on input "Send Manually" at bounding box center [638, 231] width 310 height 26
checkbox input "true"
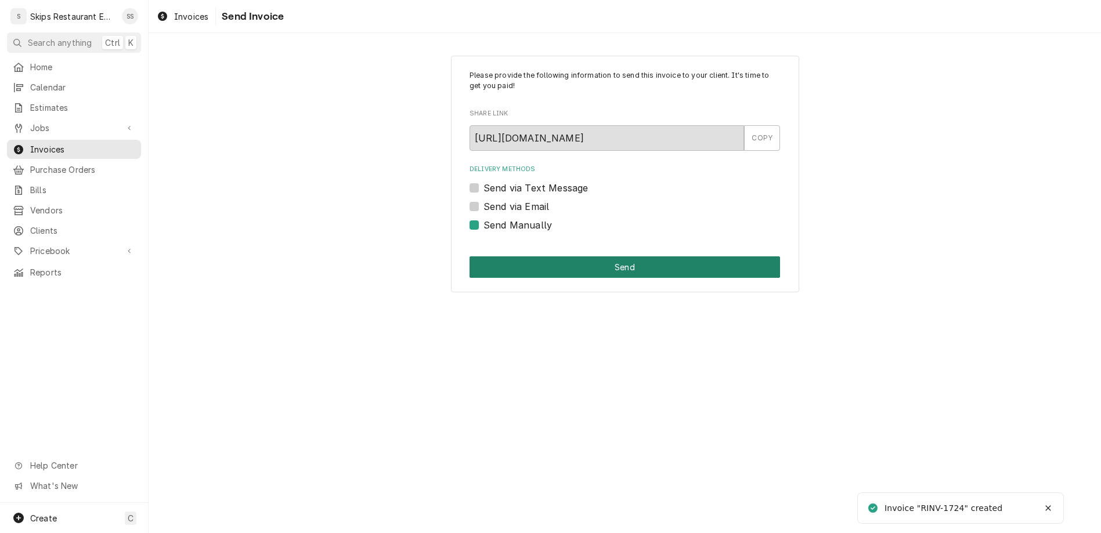
click at [530, 256] on button "Send" at bounding box center [624, 266] width 310 height 21
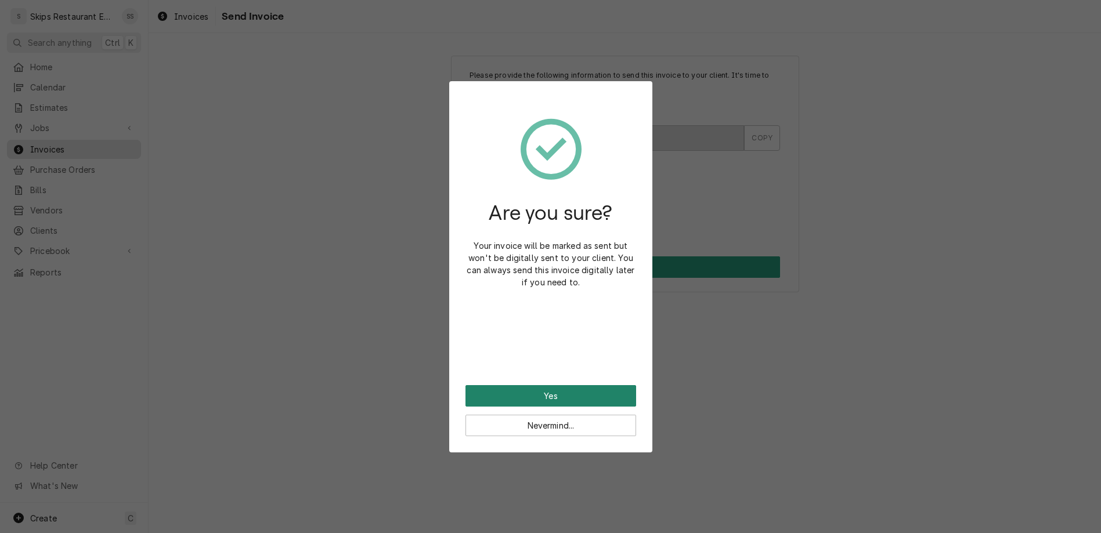
click at [552, 385] on button "Yes" at bounding box center [550, 395] width 171 height 21
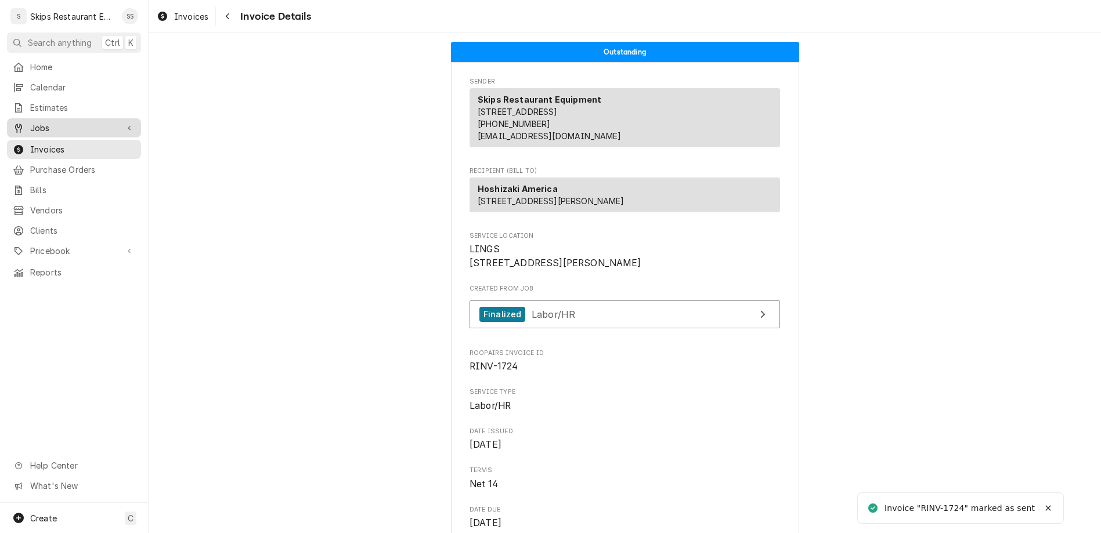
click at [35, 122] on span "Jobs" at bounding box center [74, 128] width 88 height 12
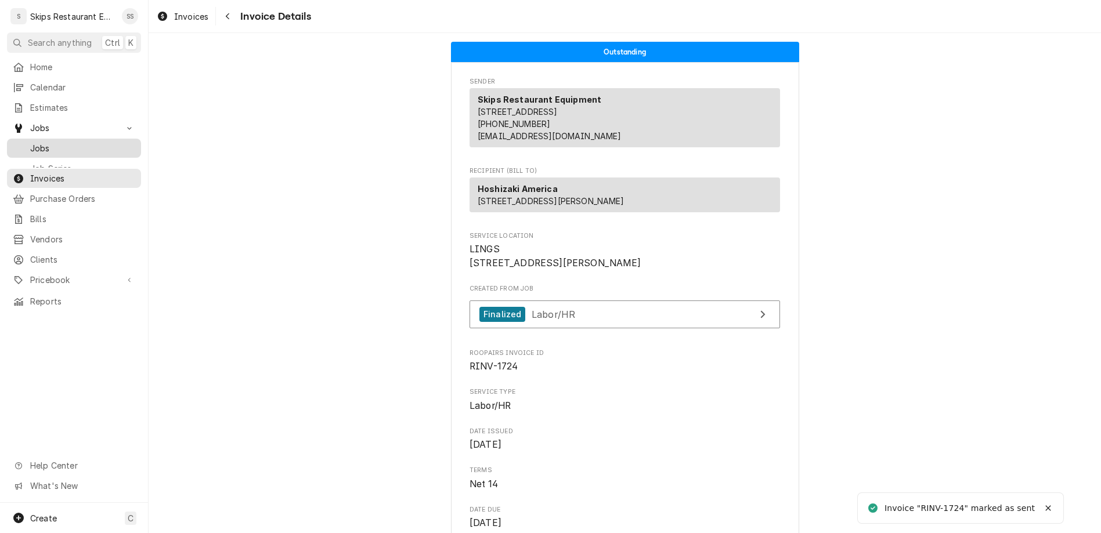
click at [32, 142] on span "Jobs" at bounding box center [82, 148] width 105 height 12
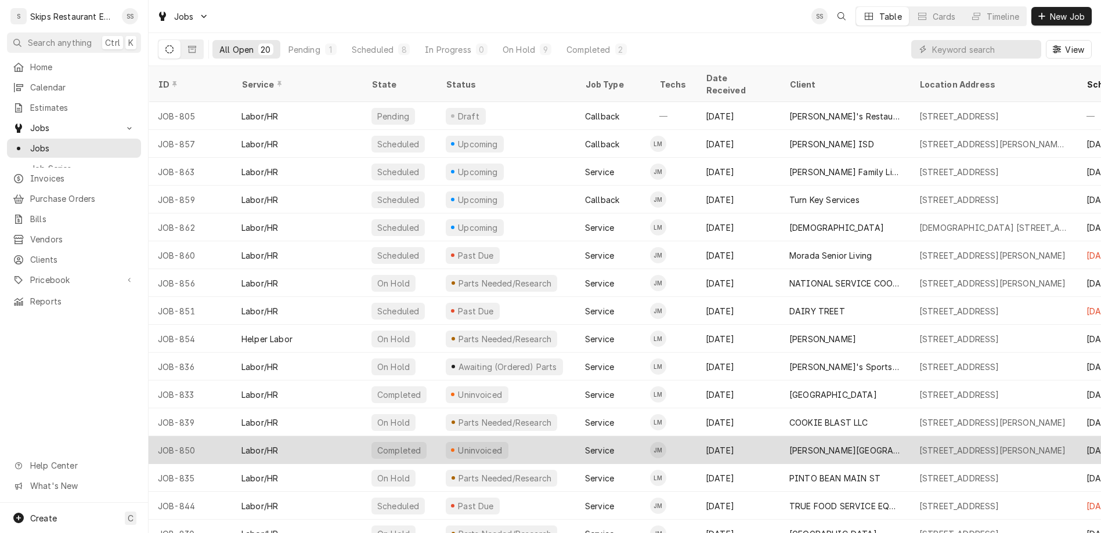
click at [457, 445] on div "Uninvoiced" at bounding box center [480, 451] width 47 height 12
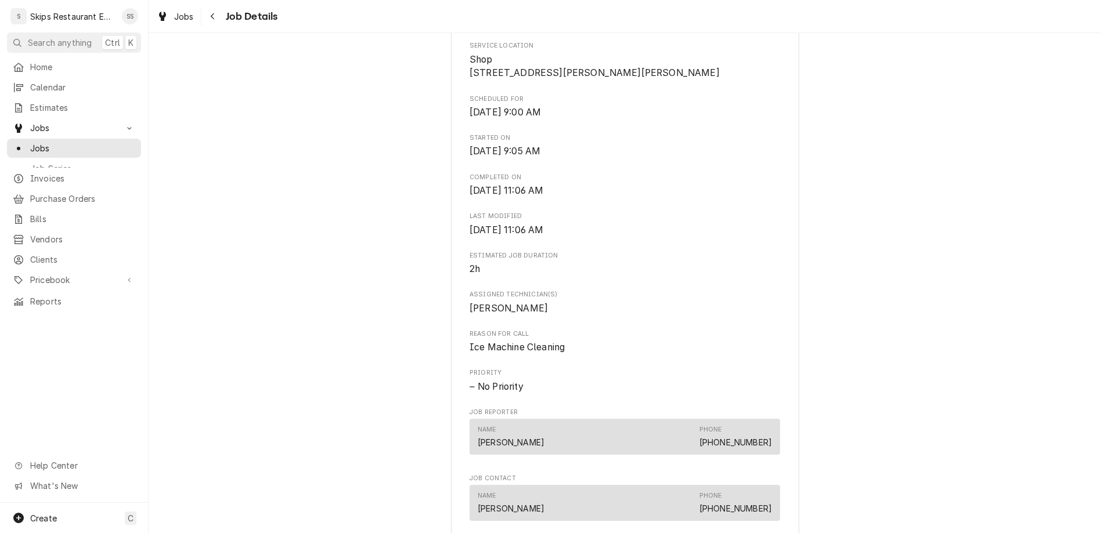
scroll to position [362, 0]
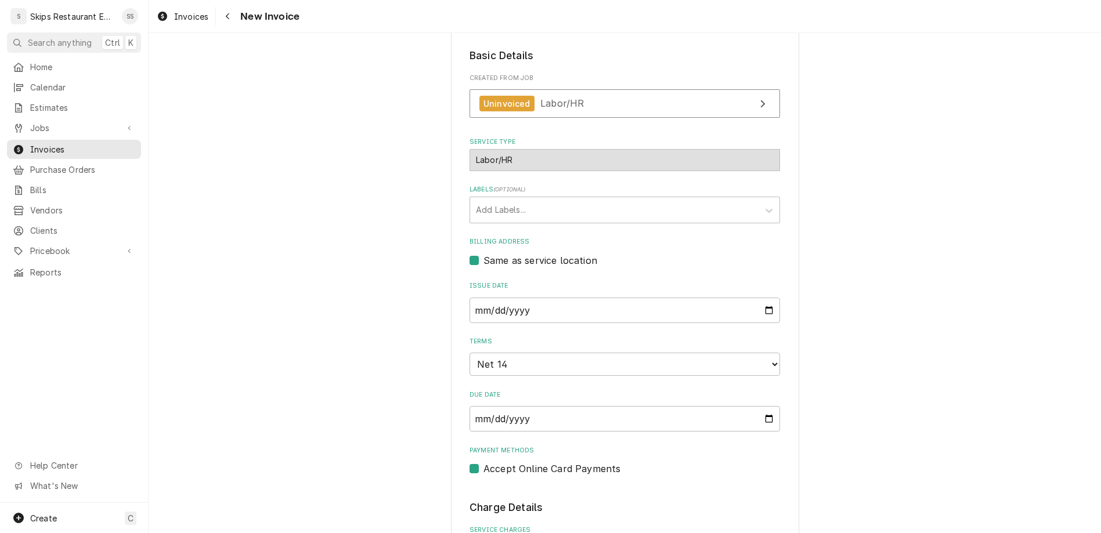
scroll to position [362, 0]
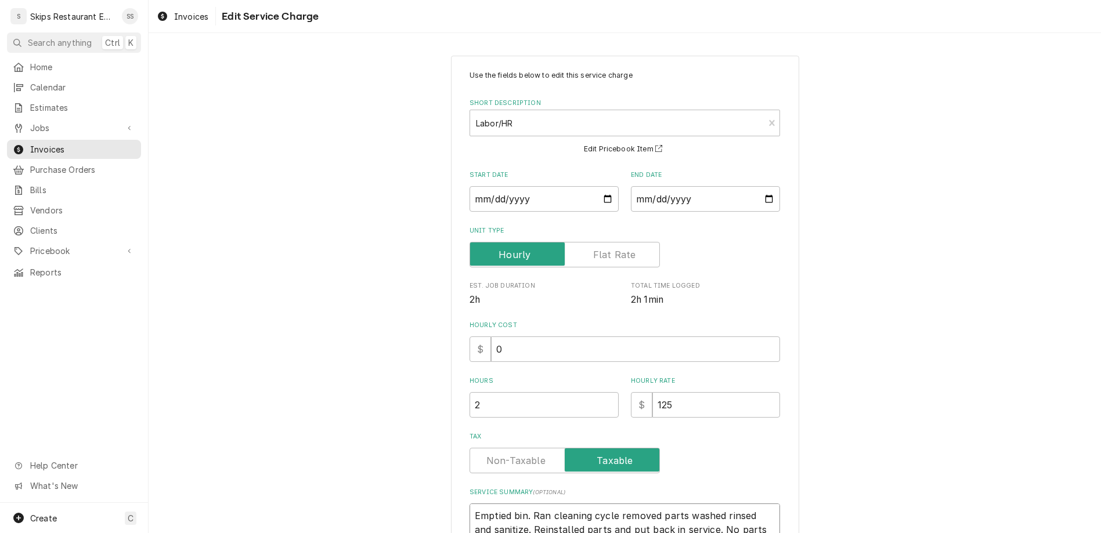
drag, startPoint x: 692, startPoint y: 402, endPoint x: 709, endPoint y: 400, distance: 17.0
click at [709, 504] on textarea "Emptied bin. Ran cleaning cycle removed parts washed rinsed and sanitize. Reins…" at bounding box center [624, 523] width 310 height 39
type textarea "x"
type textarea "Emptied bin. Ran cleaning cycle removed parts washed rinsed and sanitize. Reins…"
click at [517, 504] on textarea "Emptied bin. Ran cleaning cycle removed parts washed rinsed and sanitize. Reins…" at bounding box center [624, 523] width 310 height 39
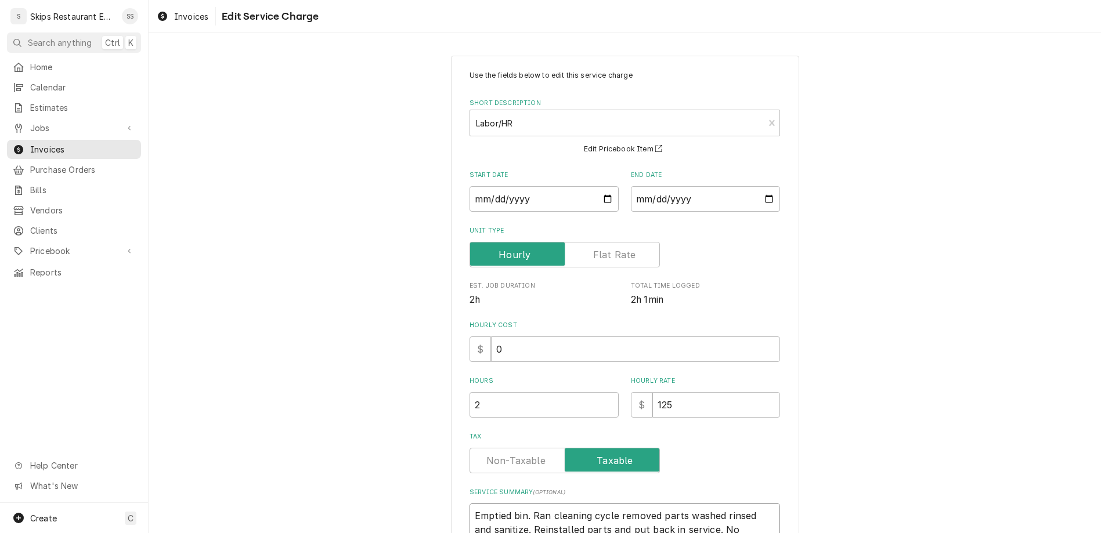
type textarea "x"
type textarea "Emptied bin. Ran cleaning cycle removed parts washed rinsed and sanitize. Reins…"
click at [523, 504] on textarea "Emptied bin. Ran cleaning cycle removed parts washed rinsed and sanitize. Reins…" at bounding box center [624, 523] width 310 height 39
type textarea "x"
type textarea "Emptied bin. Ran cleaning cycle removed parts washed rinsed and sanitize. Reins…"
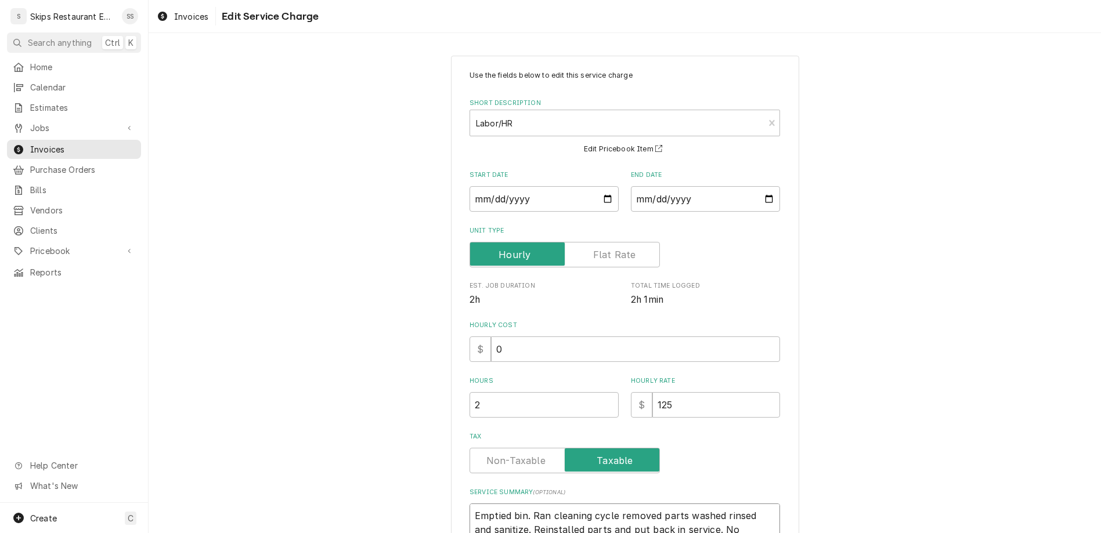
type textarea "x"
type textarea "Emptied bin. Ran cleaning cycle removed parts washed rinsed and sanitize. Reins…"
type textarea "x"
type textarea "Emptied bin. Ran cleaning cycle removed parts washed rinsed and sanitize. Reins…"
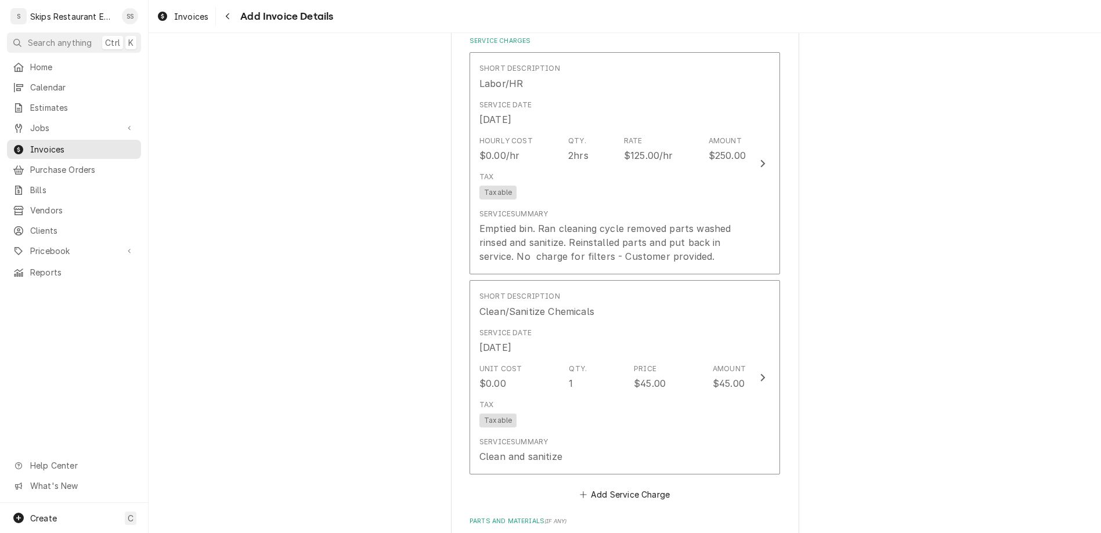
scroll to position [806, 0]
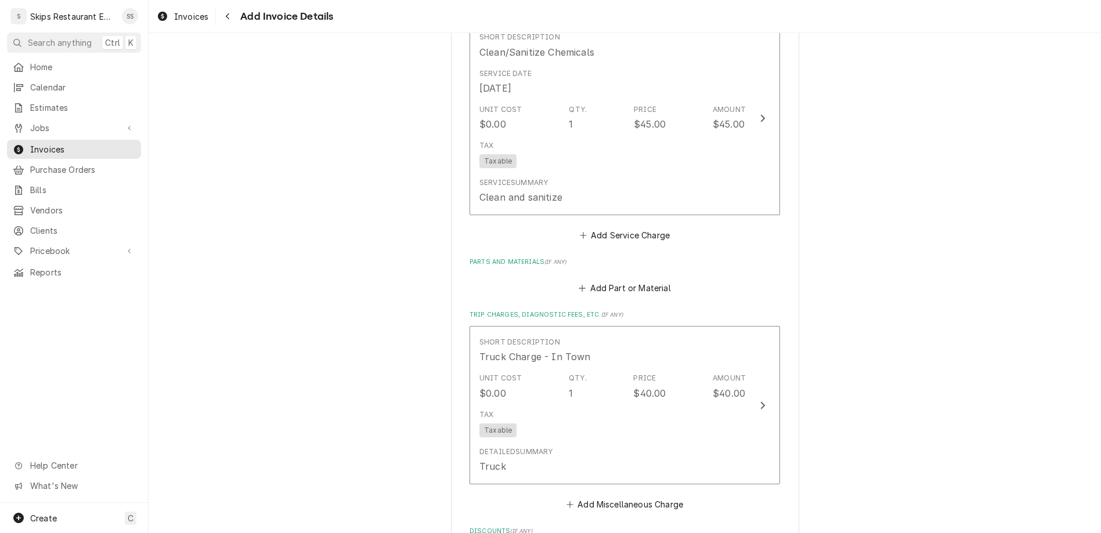
type textarea "x"
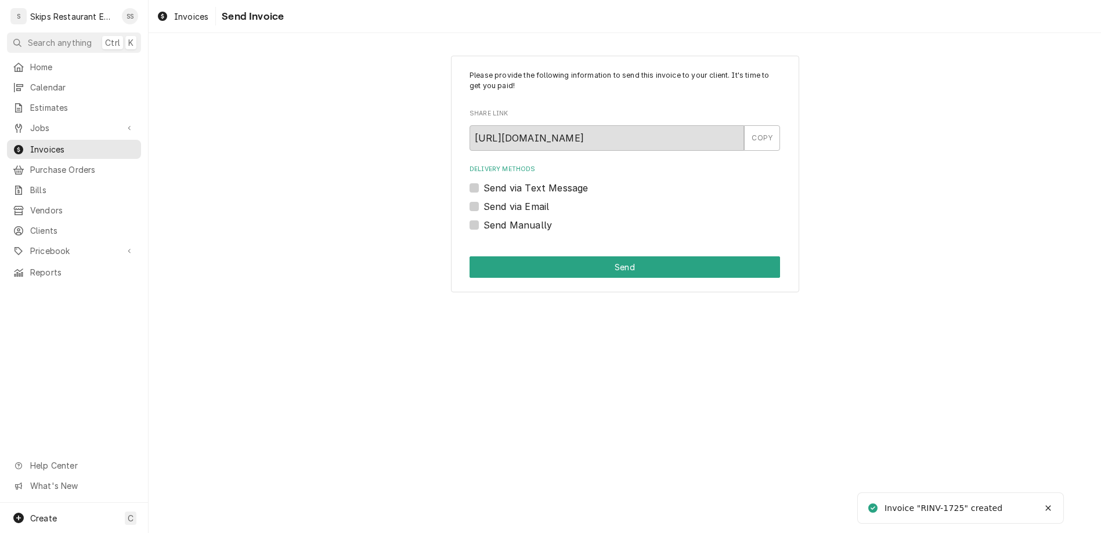
click at [492, 218] on label "Send Manually" at bounding box center [517, 225] width 68 height 14
click at [492, 218] on input "Send Manually" at bounding box center [638, 231] width 310 height 26
checkbox input "true"
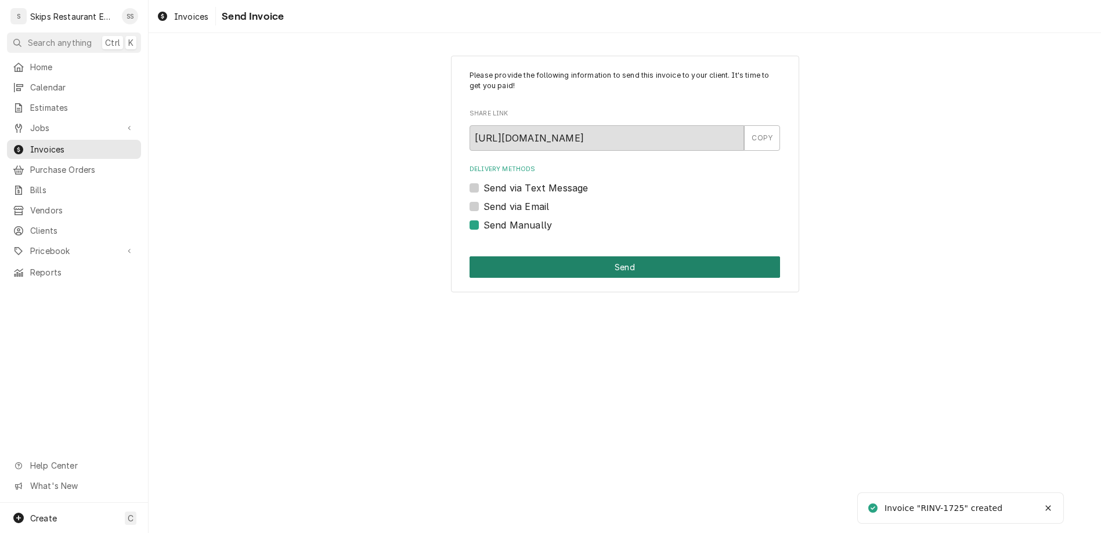
click at [604, 256] on button "Send" at bounding box center [624, 266] width 310 height 21
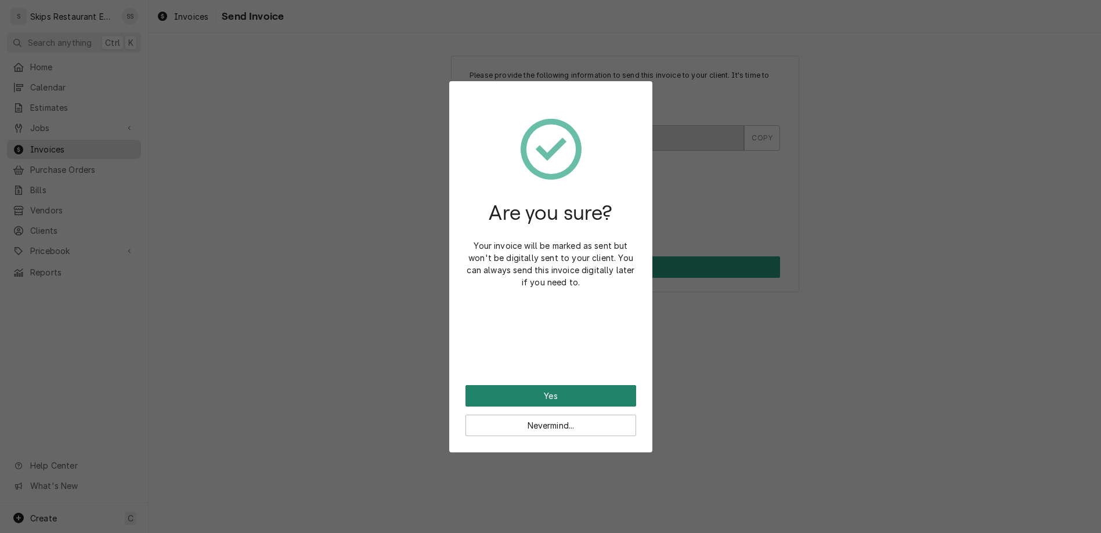
click at [546, 385] on button "Yes" at bounding box center [550, 395] width 171 height 21
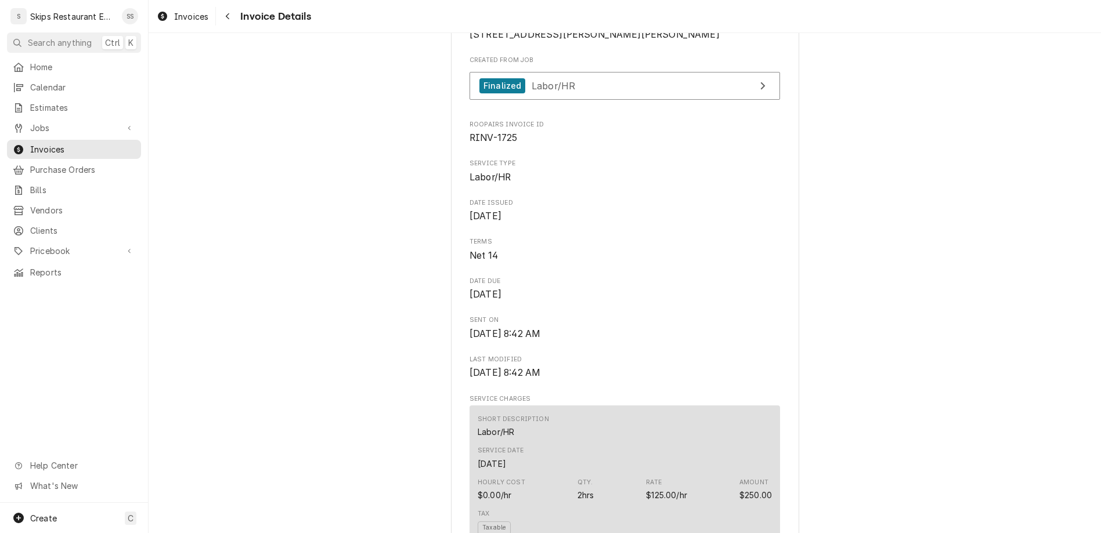
scroll to position [317, 0]
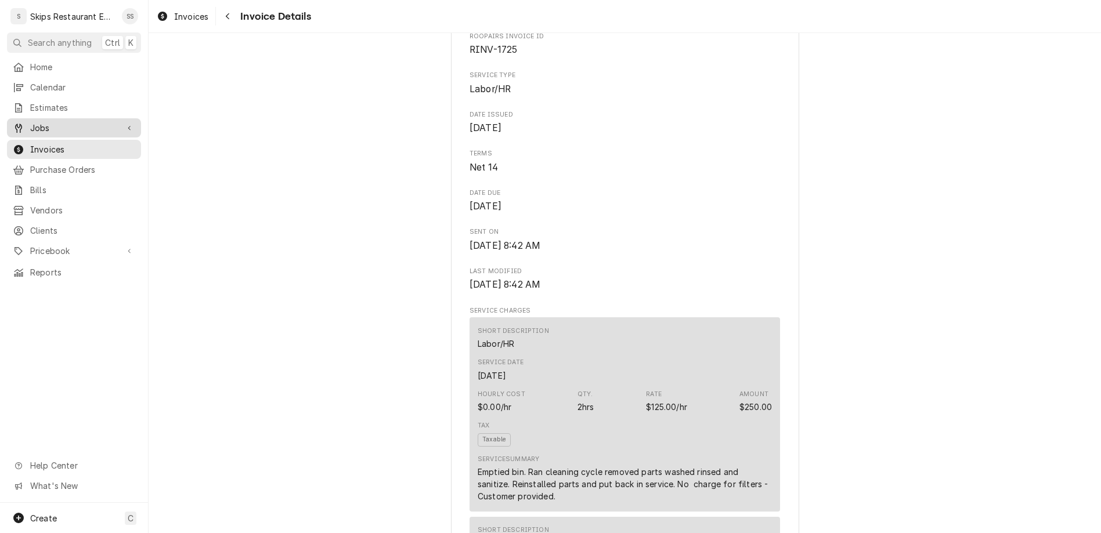
click at [40, 122] on span "Jobs" at bounding box center [74, 128] width 88 height 12
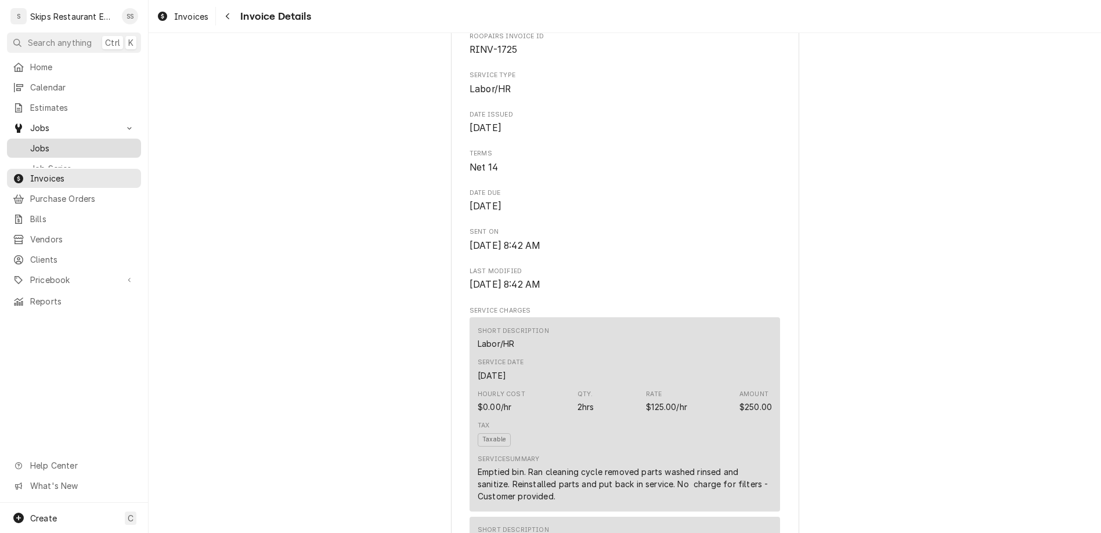
click at [35, 142] on span "Jobs" at bounding box center [82, 148] width 105 height 12
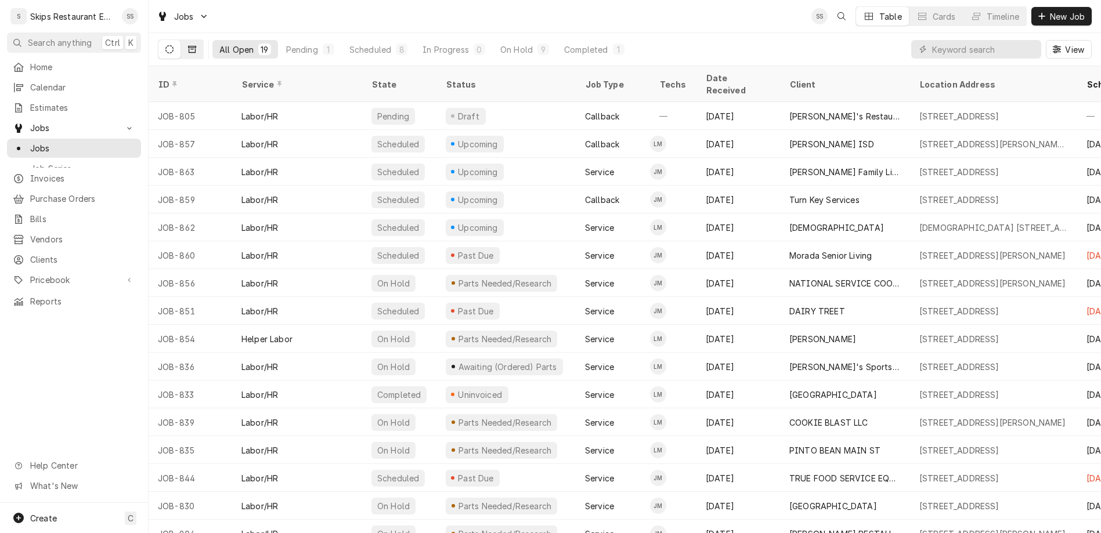
click at [188, 45] on icon "Dynamic Content Wrapper" at bounding box center [192, 49] width 8 height 8
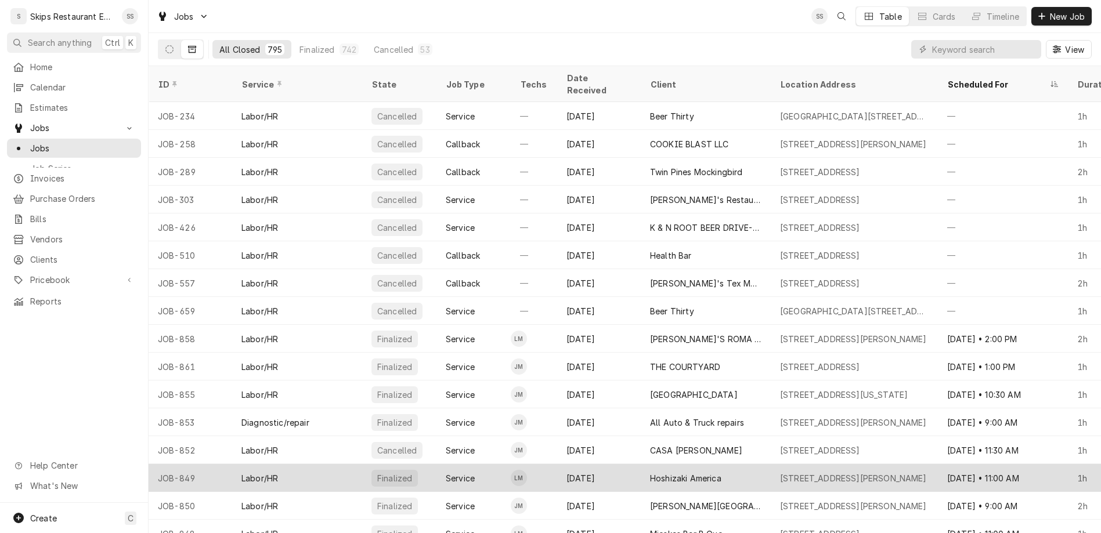
click at [650, 472] on div "Hoshizaki America" at bounding box center [685, 478] width 71 height 12
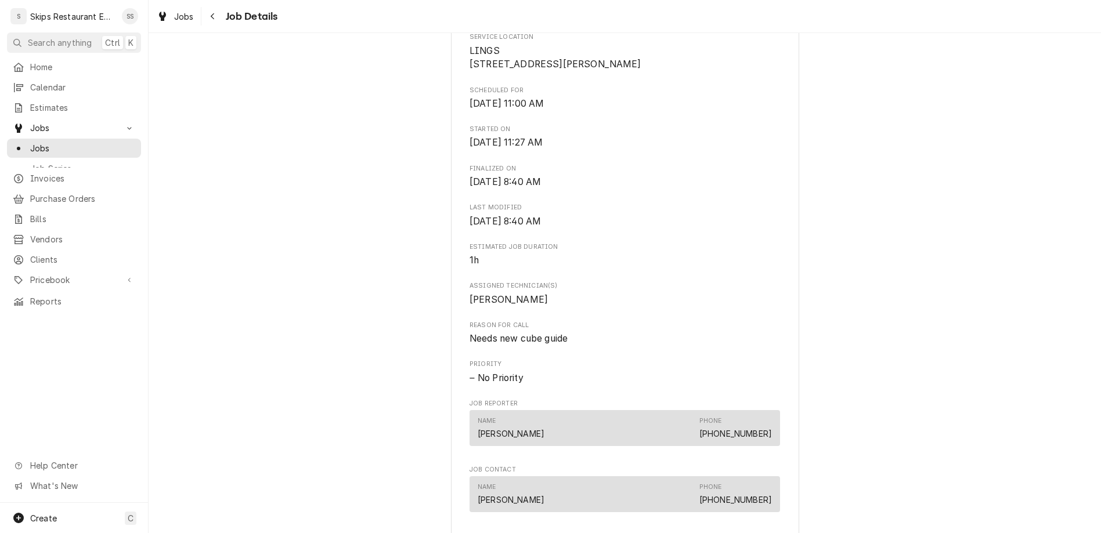
scroll to position [317, 0]
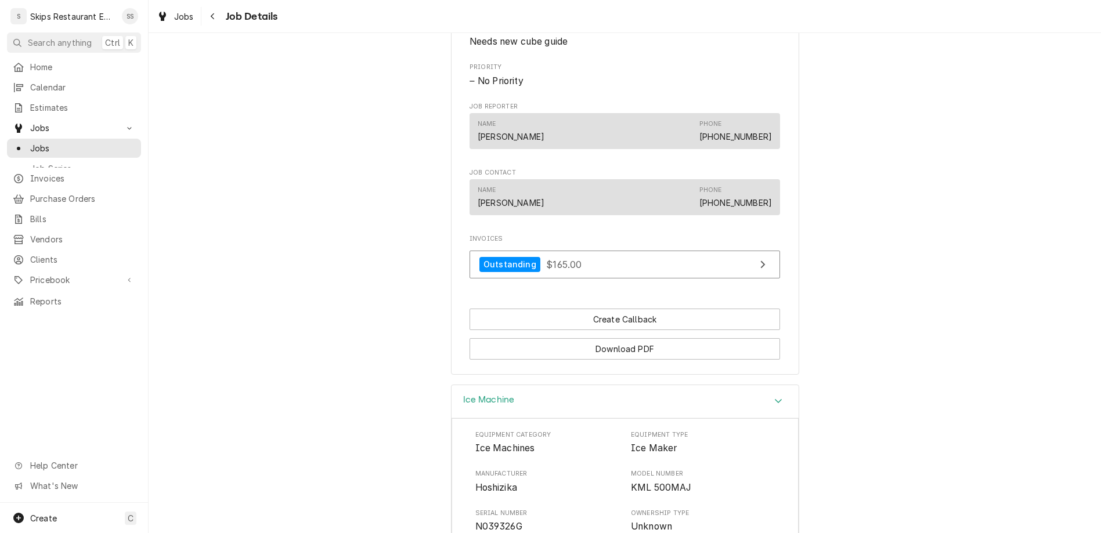
scroll to position [476, 0]
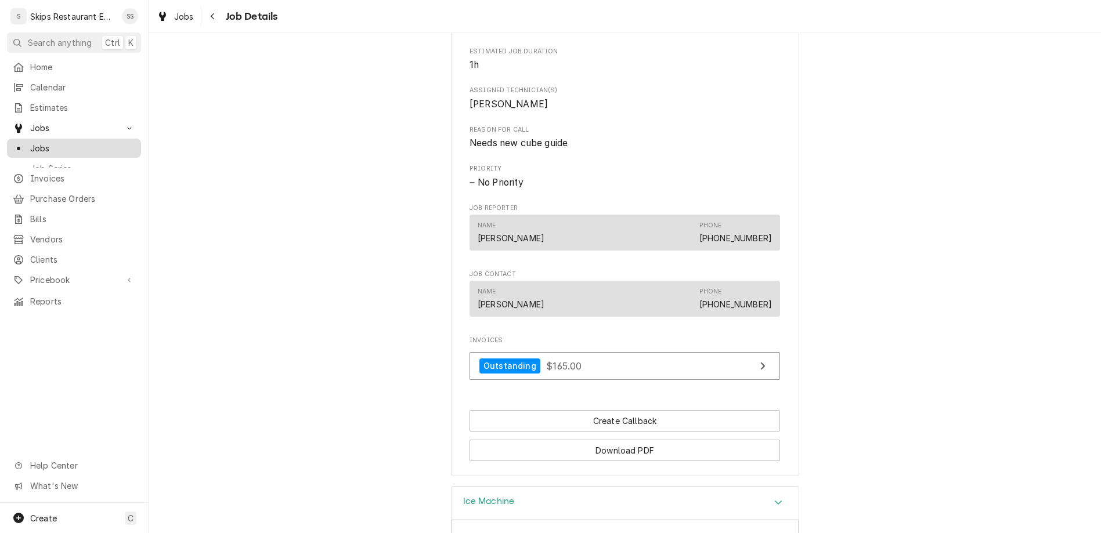
click at [30, 142] on span "Jobs" at bounding box center [82, 148] width 105 height 12
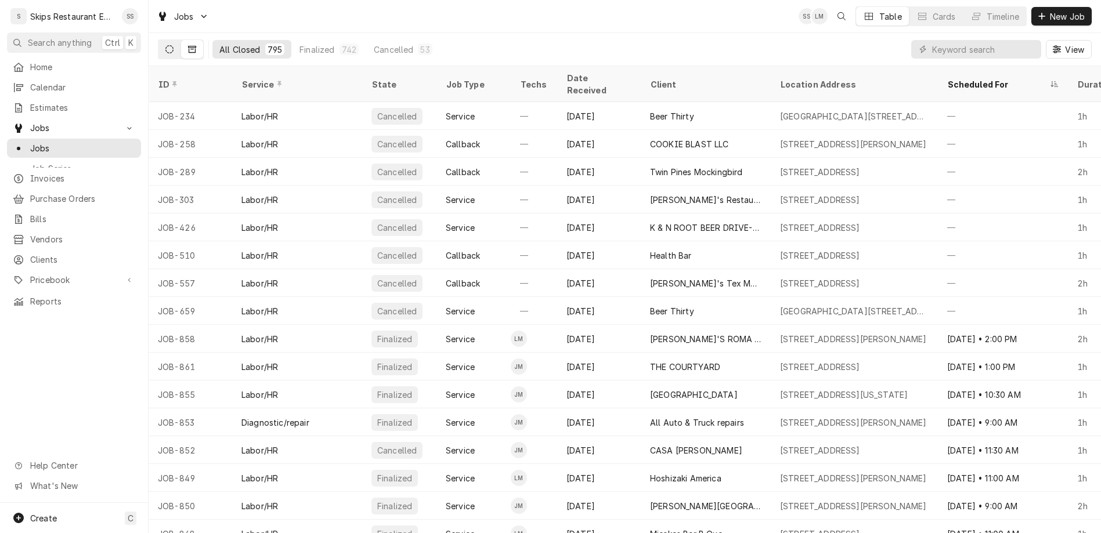
click at [165, 45] on icon "Dynamic Content Wrapper" at bounding box center [169, 49] width 8 height 8
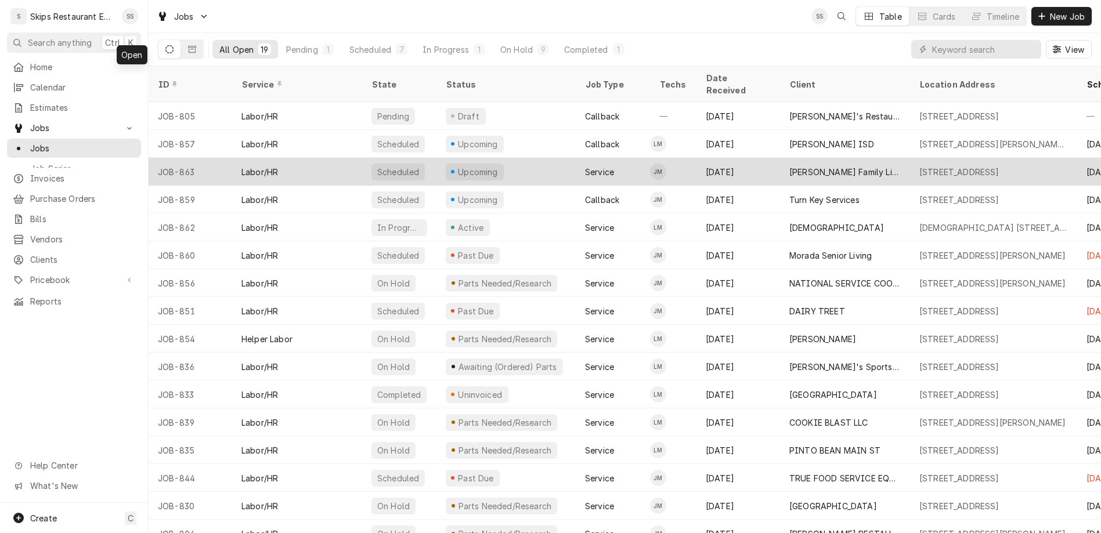
click at [789, 166] on div "[PERSON_NAME] Family Limited Partnership" at bounding box center [844, 172] width 111 height 12
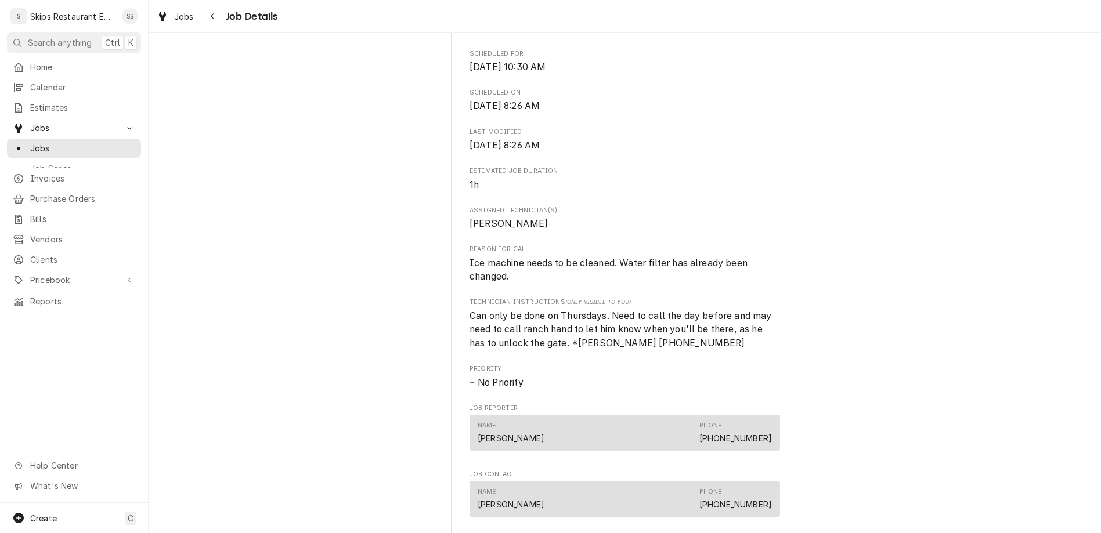
scroll to position [453, 0]
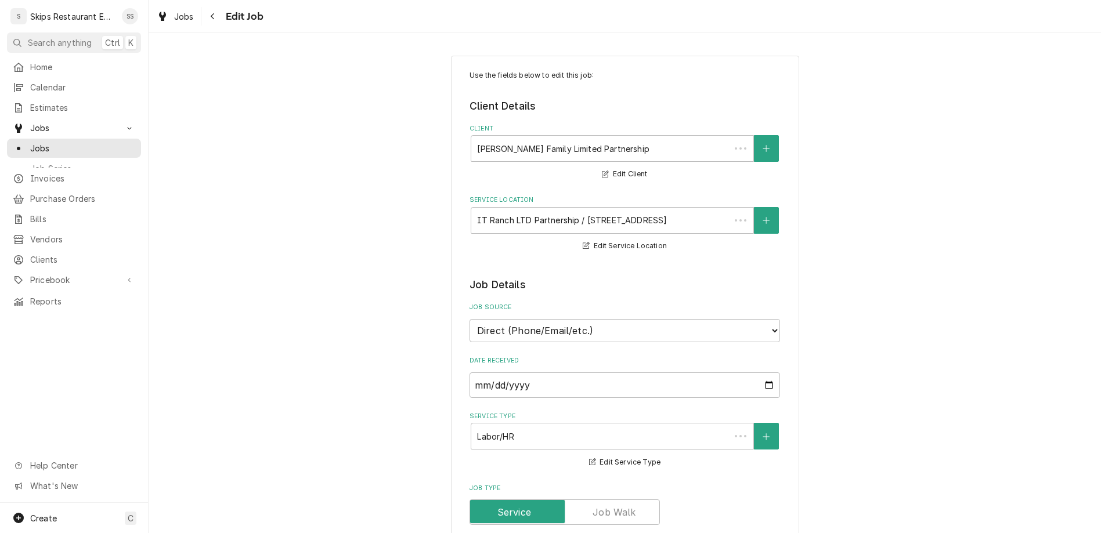
type textarea "x"
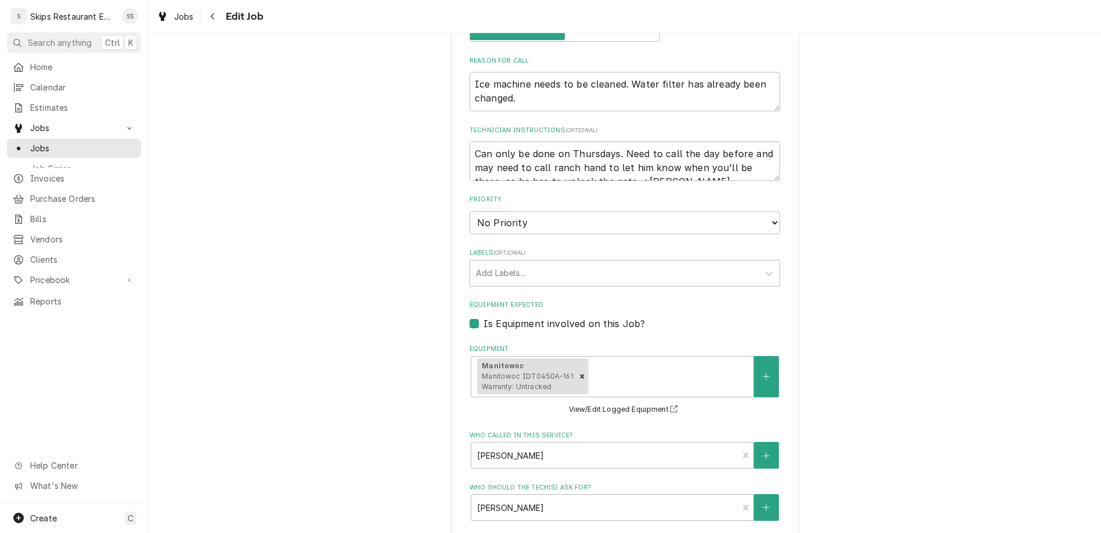
scroll to position [496, 0]
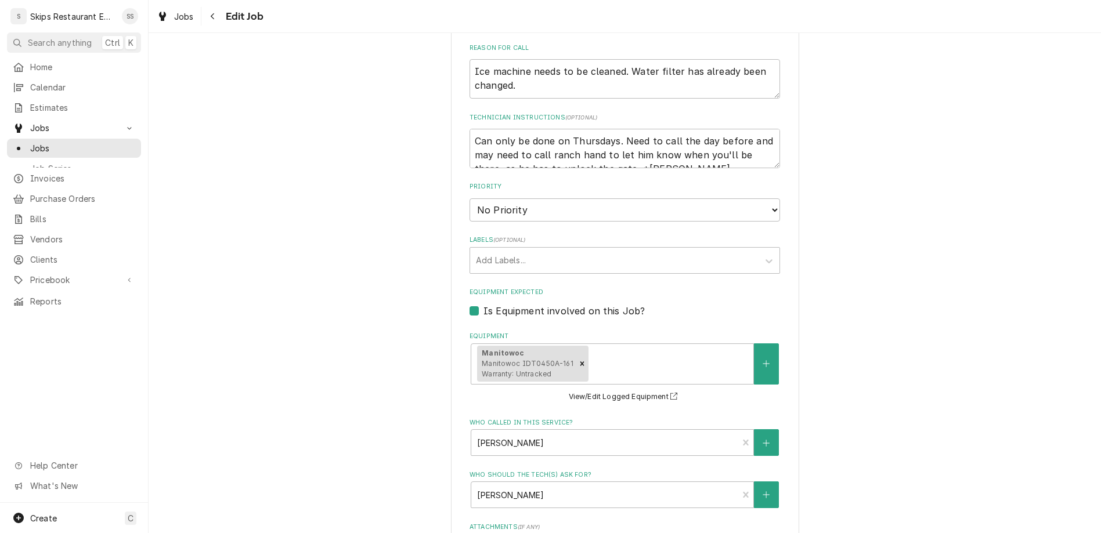
type input "2025-08-28"
type textarea "x"
select select "09:30:00"
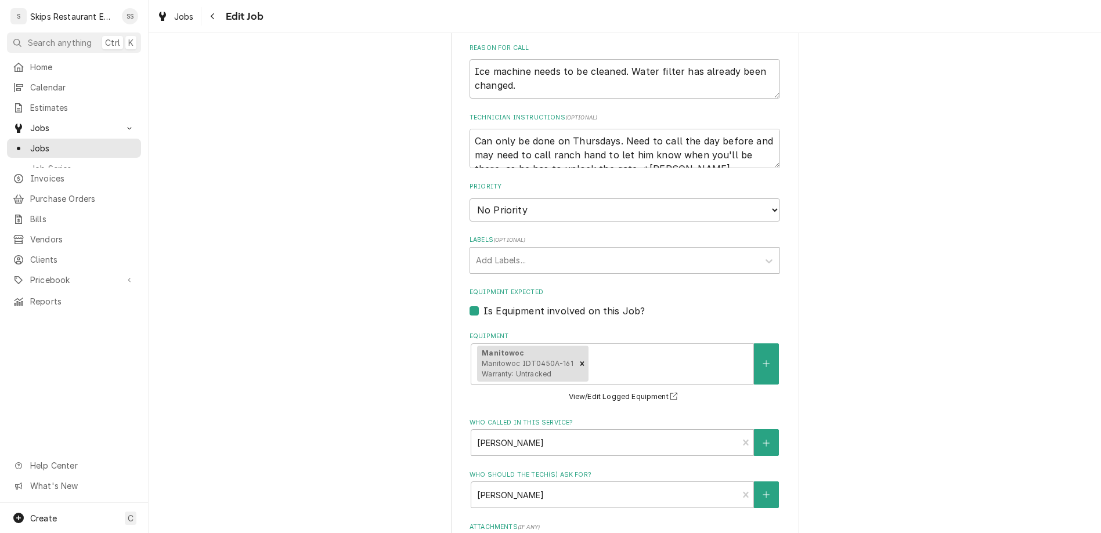
click option "9:30 AM" at bounding box center [0, 0] width 0 height 0
type textarea "x"
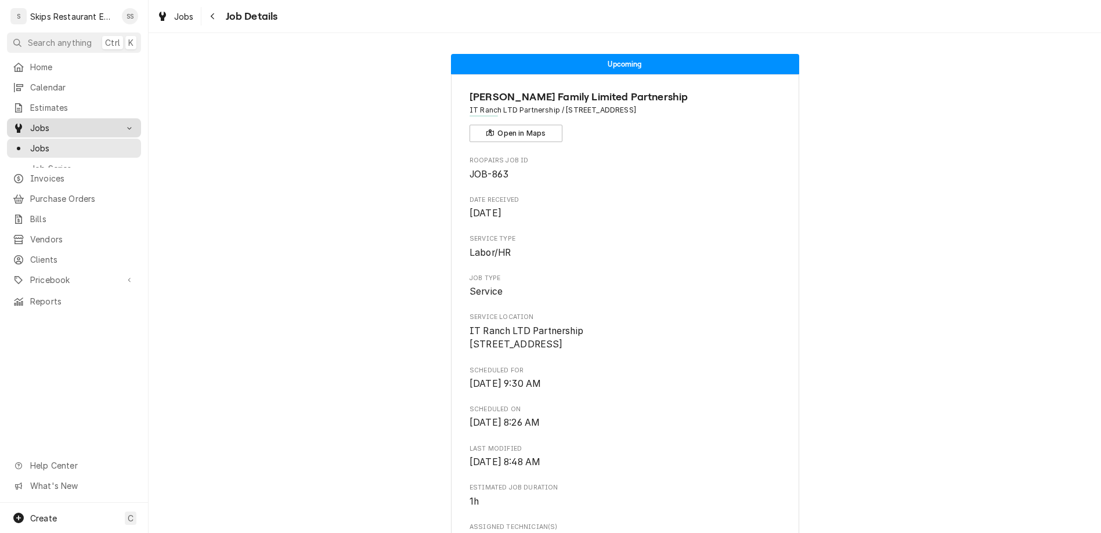
click at [30, 122] on span "Jobs" at bounding box center [74, 128] width 88 height 12
click at [30, 142] on span "Jobs" at bounding box center [82, 148] width 105 height 12
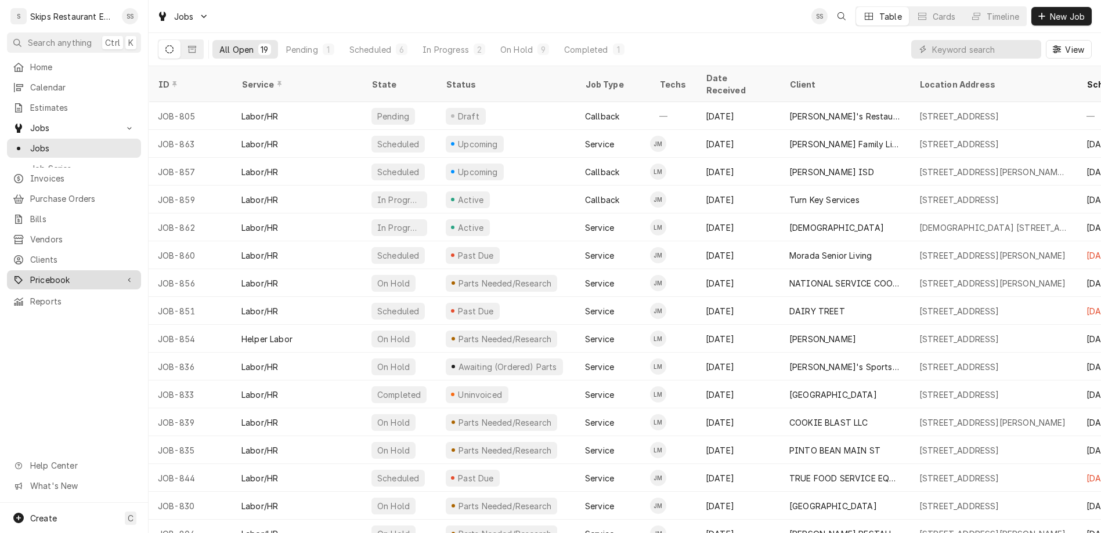
click at [30, 274] on span "Pricebook" at bounding box center [74, 280] width 88 height 12
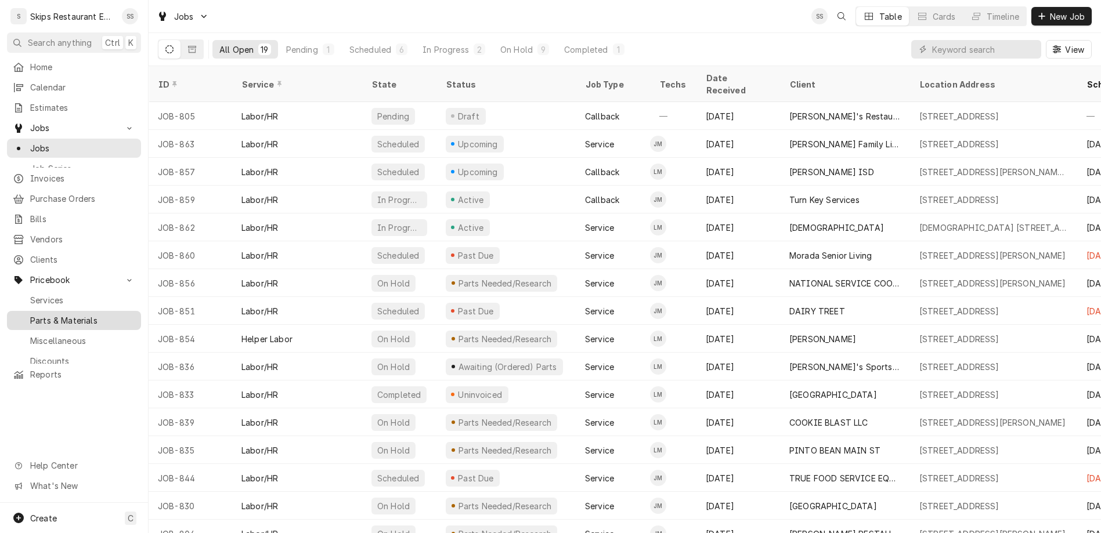
click at [30, 315] on span "Parts & Materials" at bounding box center [82, 321] width 105 height 12
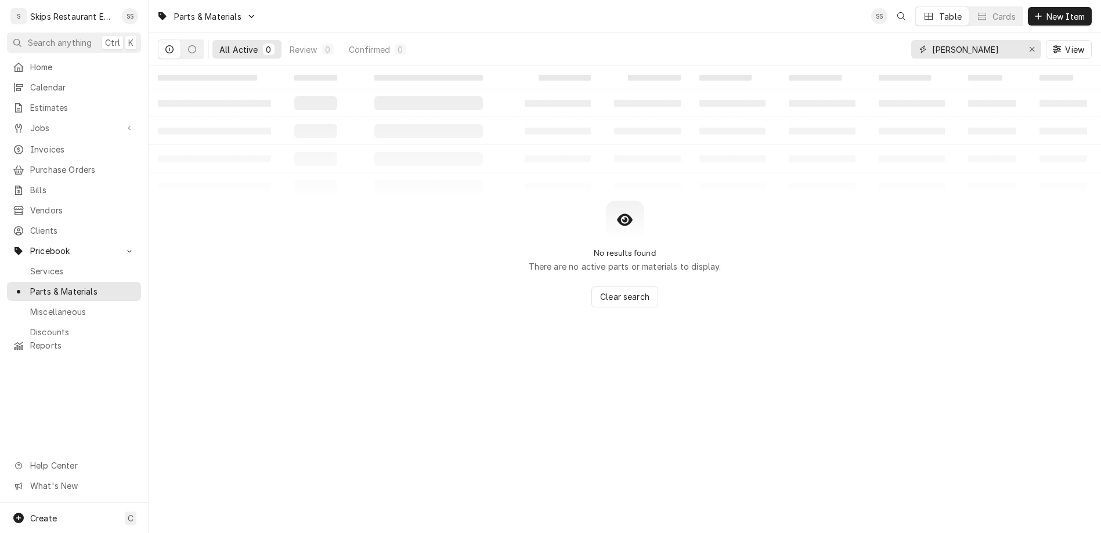
drag, startPoint x: 1010, startPoint y: 37, endPoint x: 946, endPoint y: 37, distance: 63.8
click at [946, 40] on input "[PERSON_NAME]" at bounding box center [975, 49] width 87 height 19
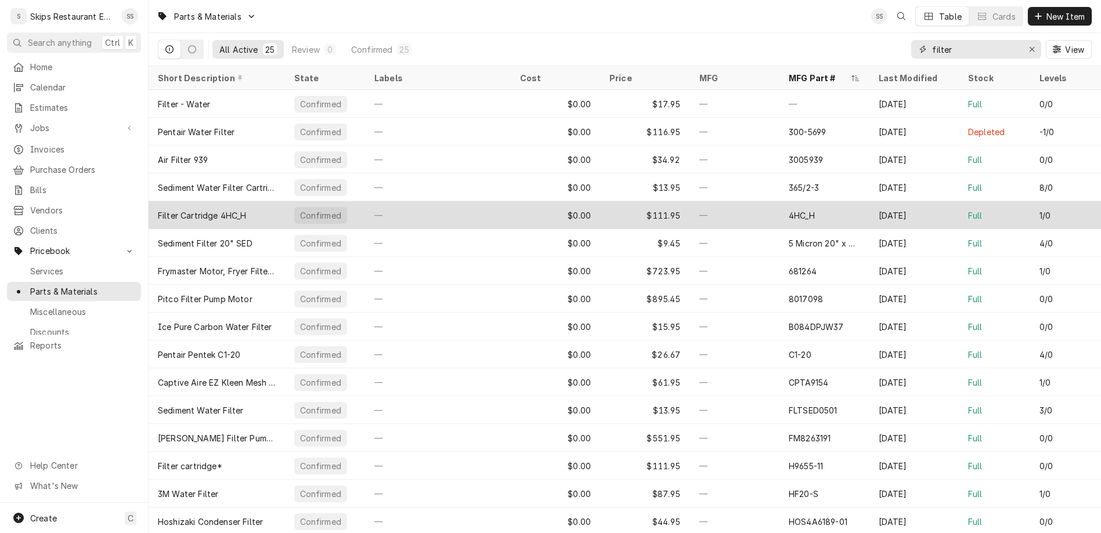
type input "filter"
click at [789, 209] on div "4HC_H" at bounding box center [802, 215] width 26 height 12
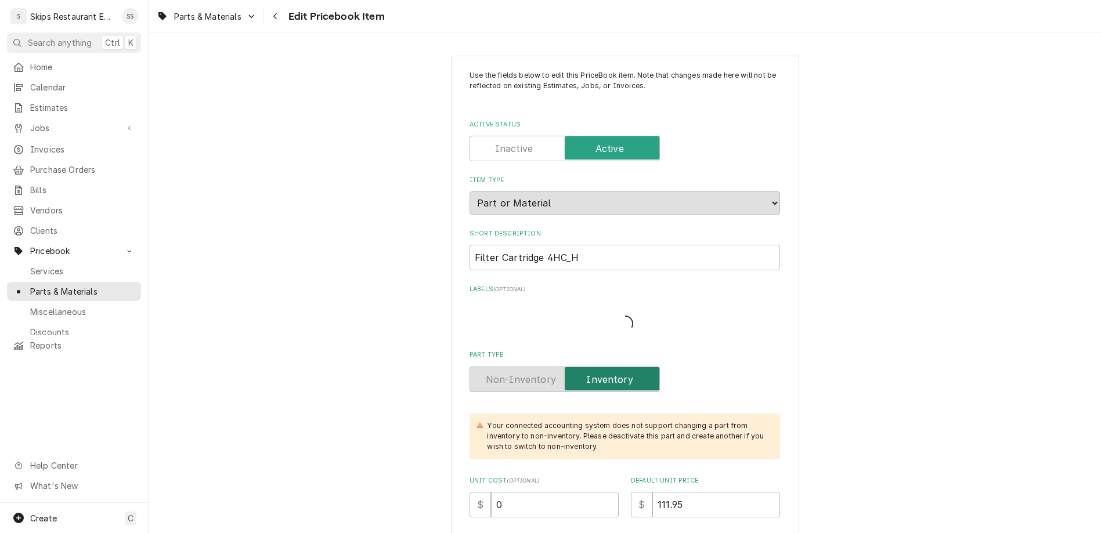
type textarea "x"
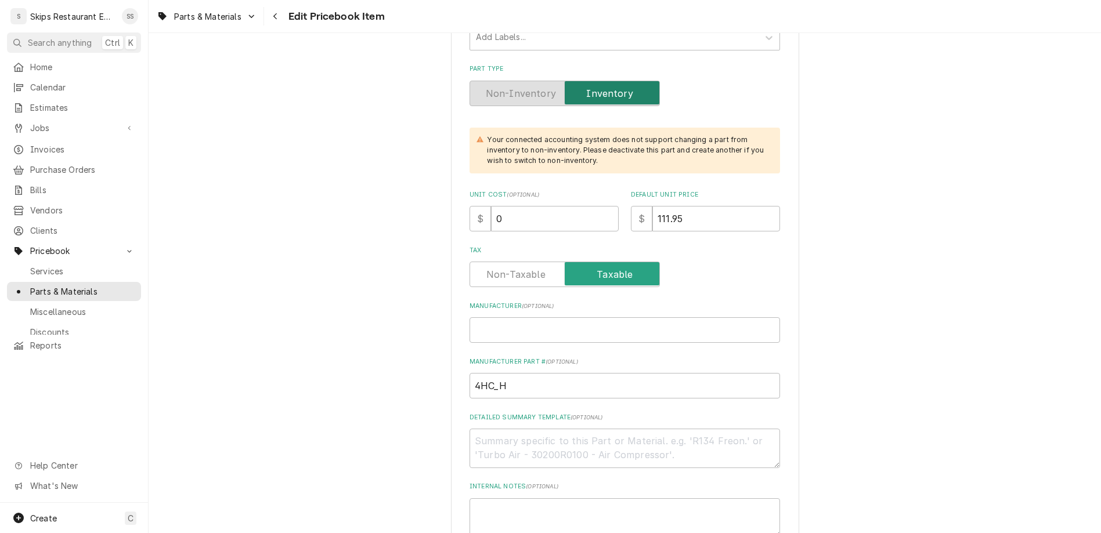
scroll to position [272, 0]
click at [32, 286] on span "Parts & Materials" at bounding box center [82, 292] width 105 height 12
